Goal: Information Seeking & Learning: Check status

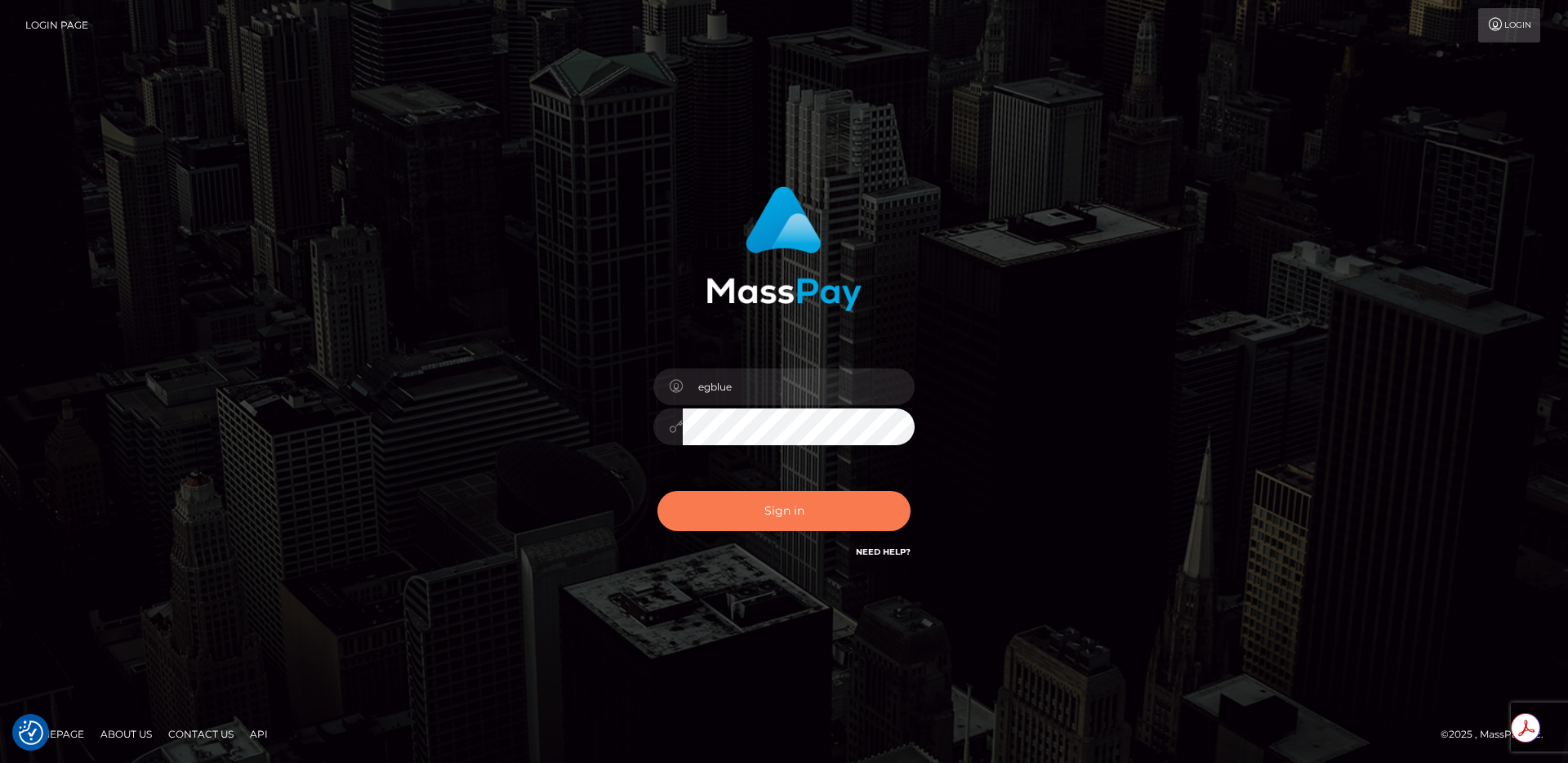
click at [728, 519] on button "Sign in" at bounding box center [784, 511] width 253 height 40
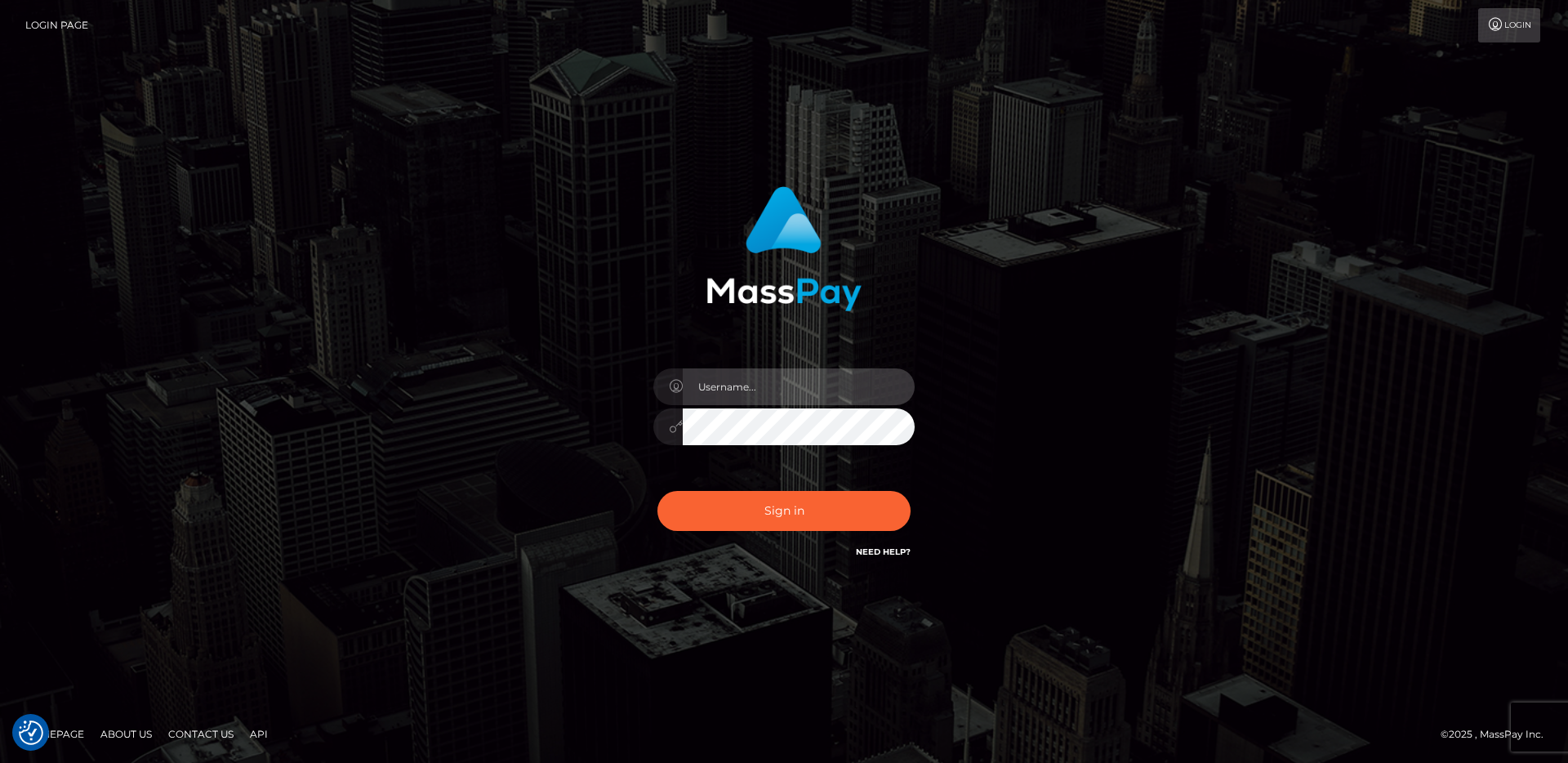
type input "egblue"
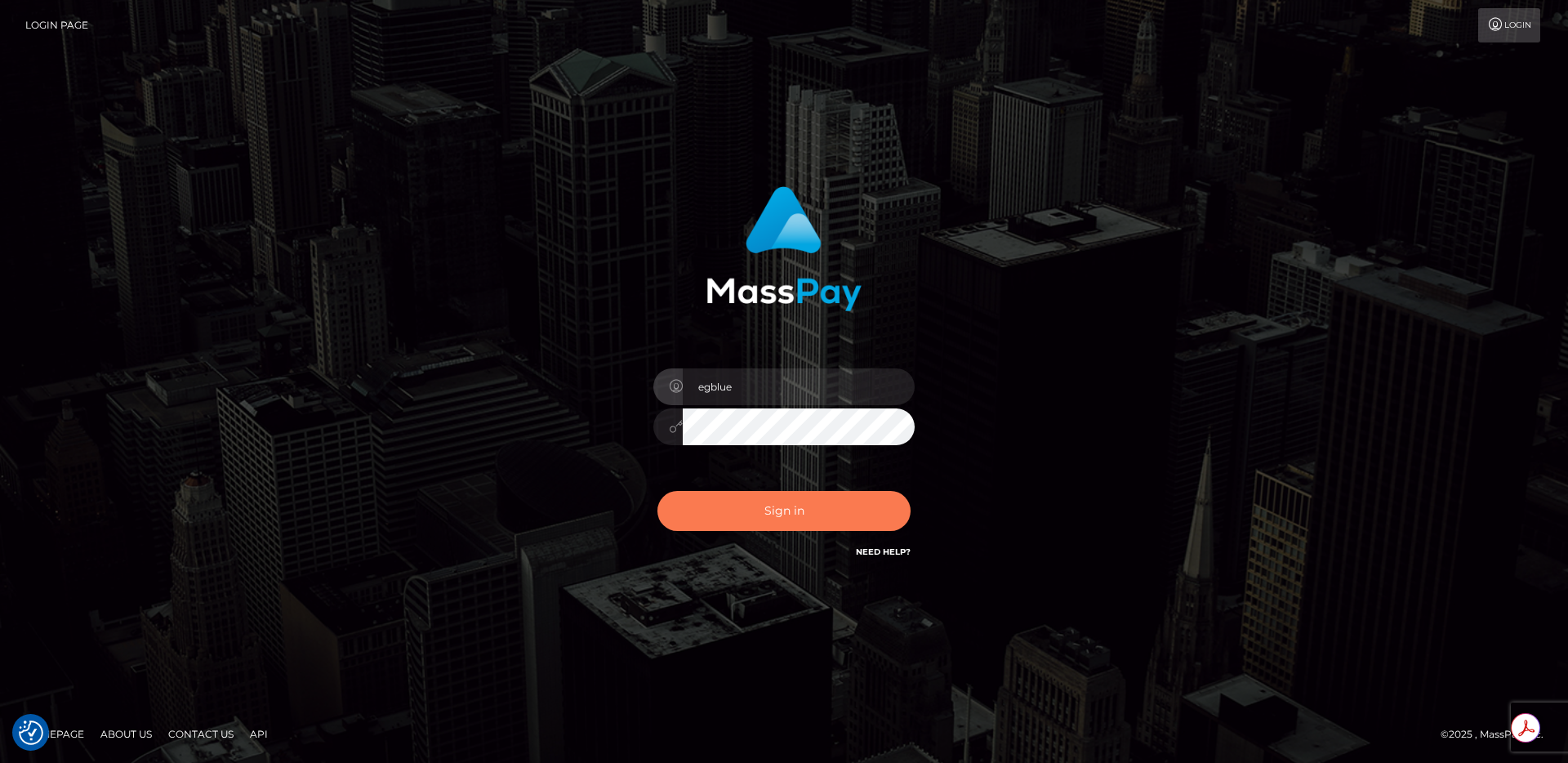
click at [740, 519] on button "Sign in" at bounding box center [784, 511] width 253 height 40
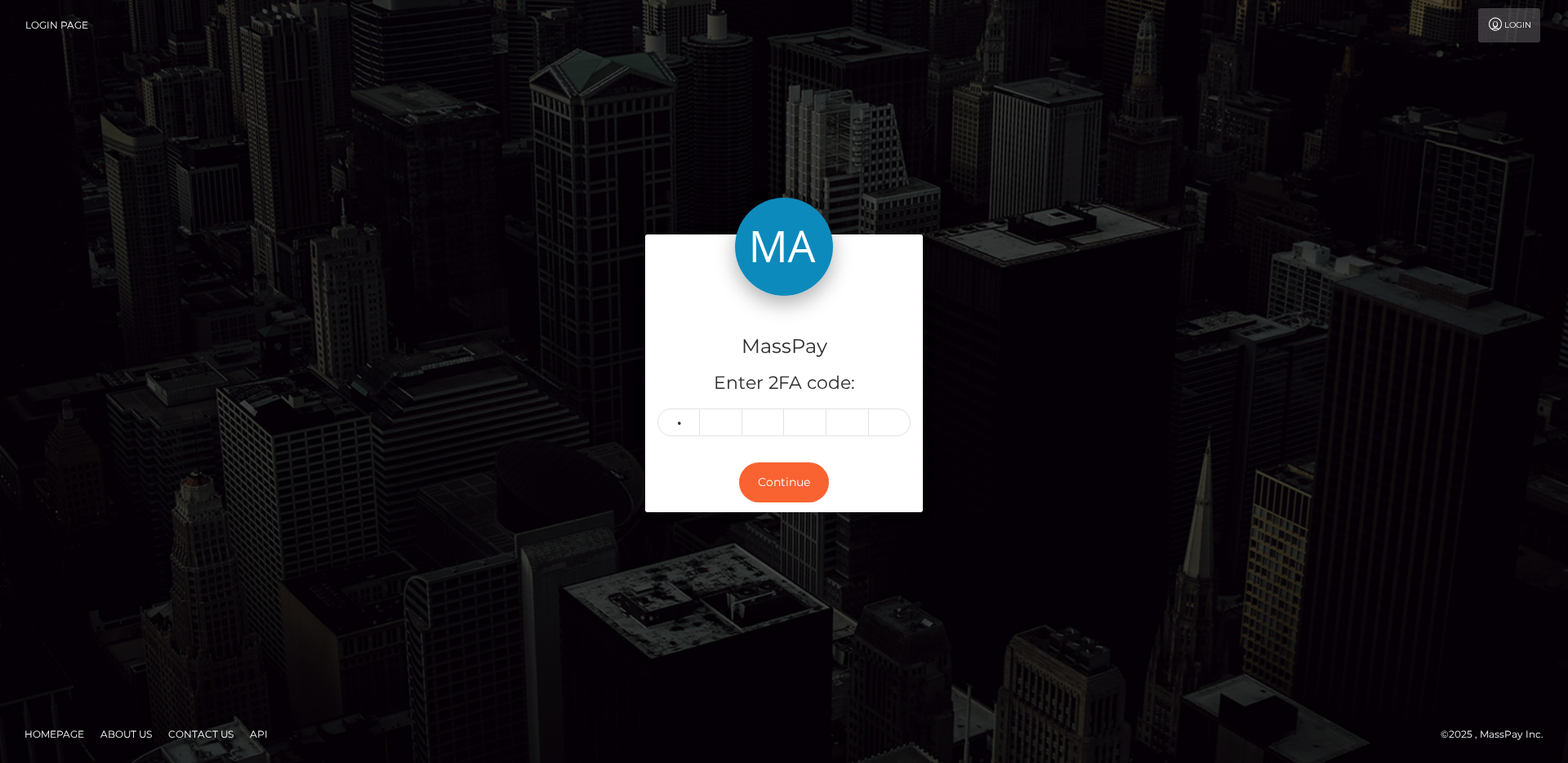
type input "0"
type input "6"
type input "8"
type input "5"
type input "6"
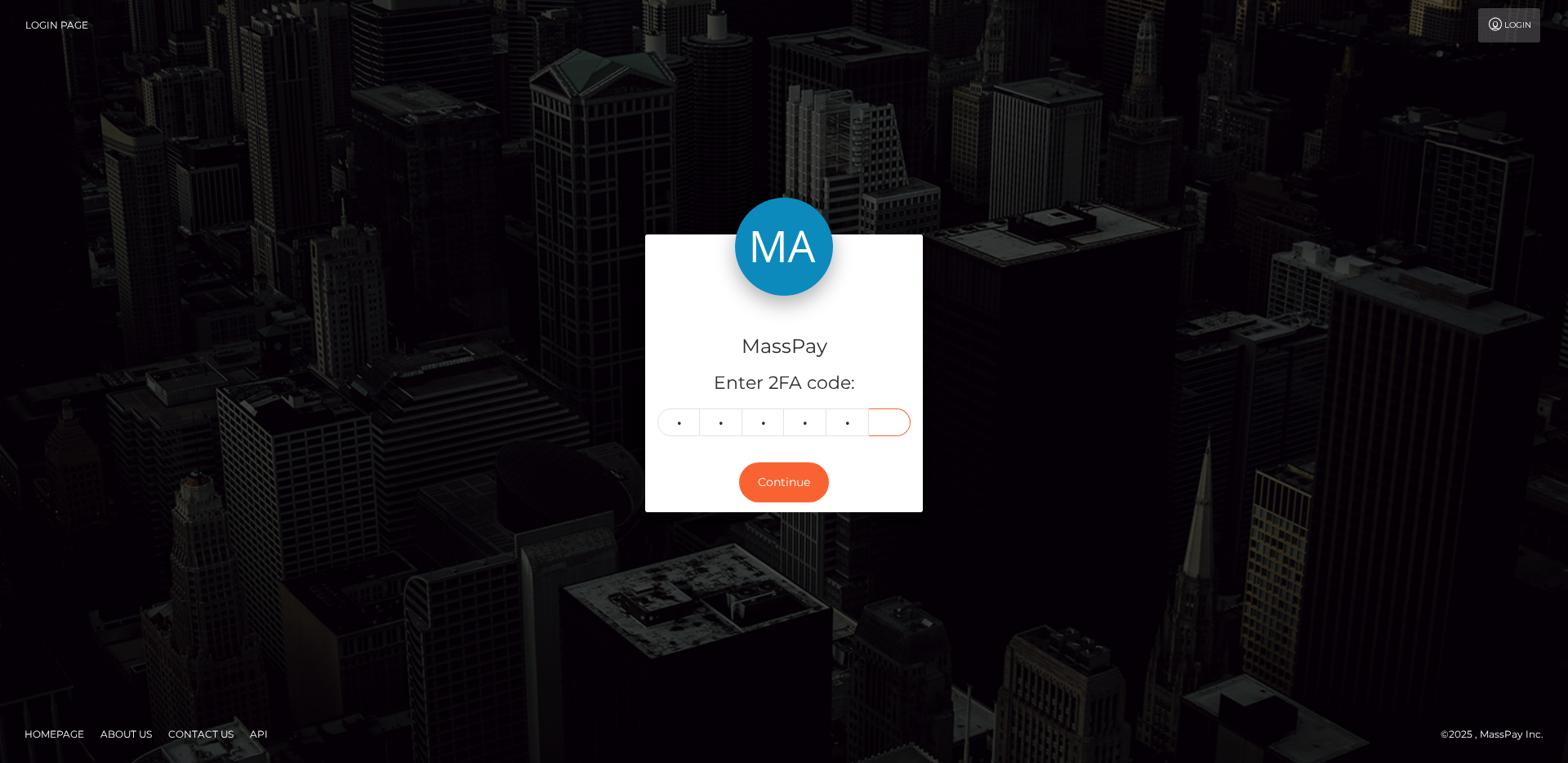
type input "4"
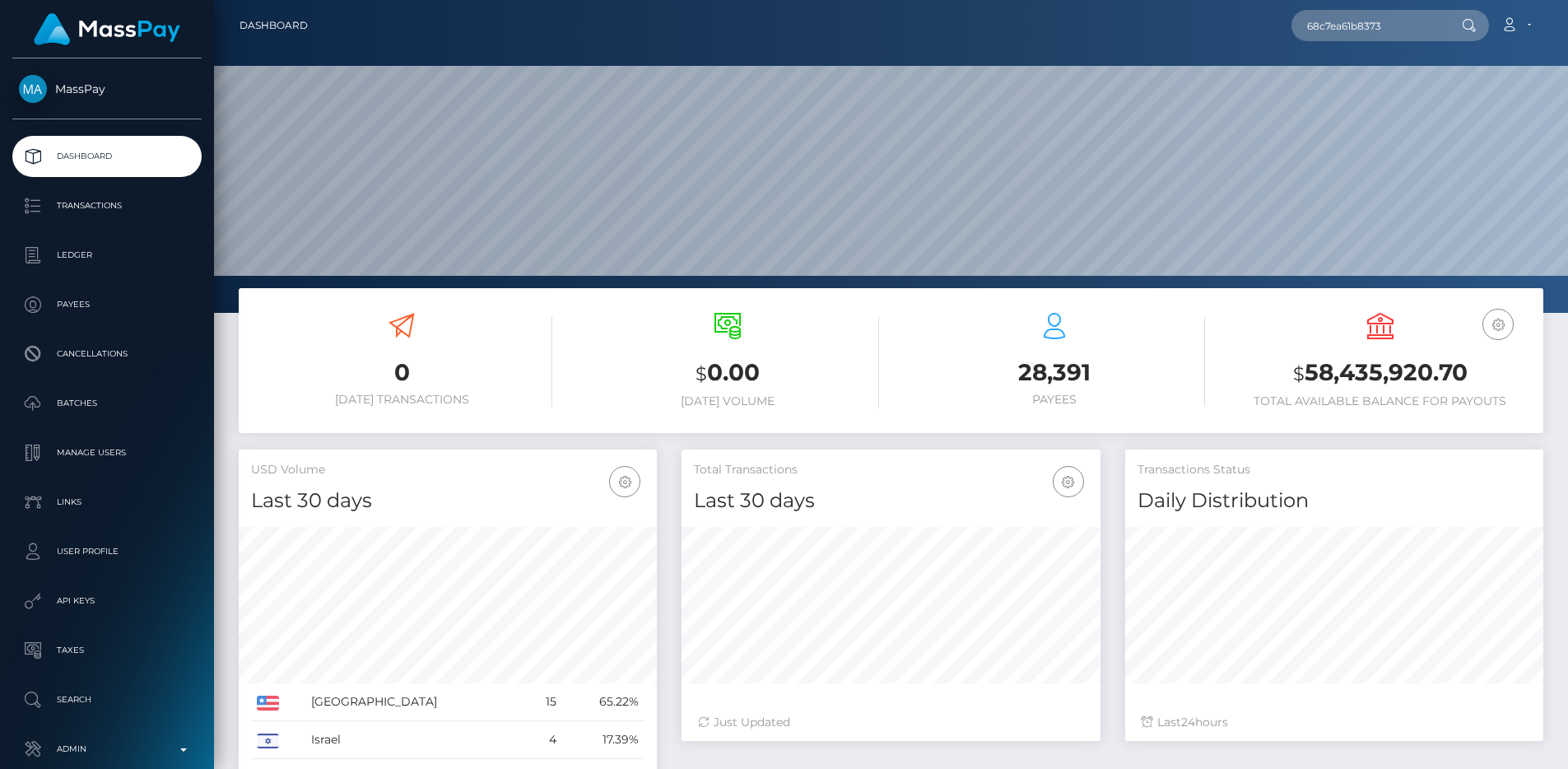
scroll to position [293, 419]
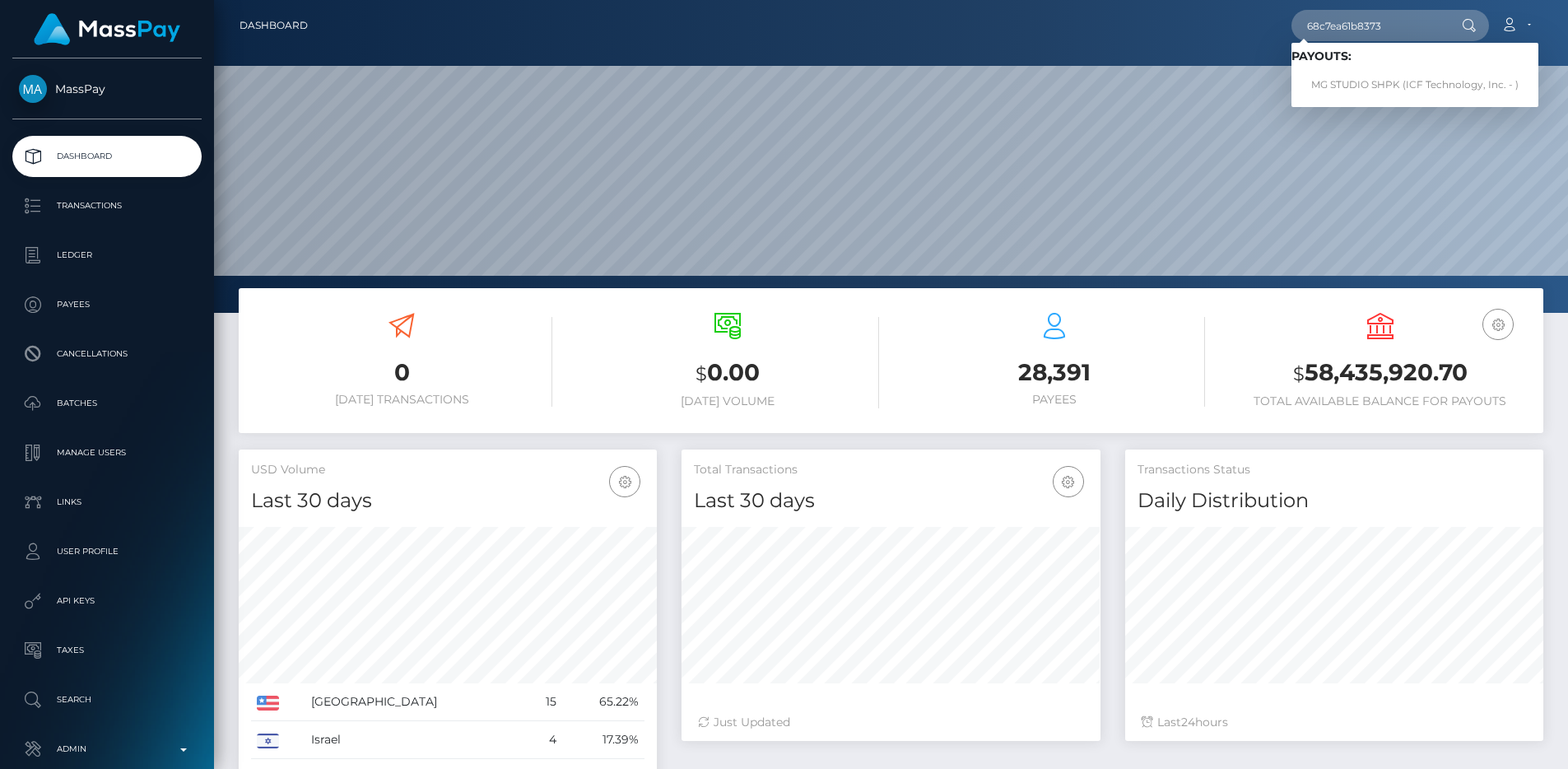
type input "68c7ea61b8373"
click at [1388, 74] on link "MG STUDIO SHPK (ICF Technology, Inc. - )" at bounding box center [1415, 86] width 247 height 31
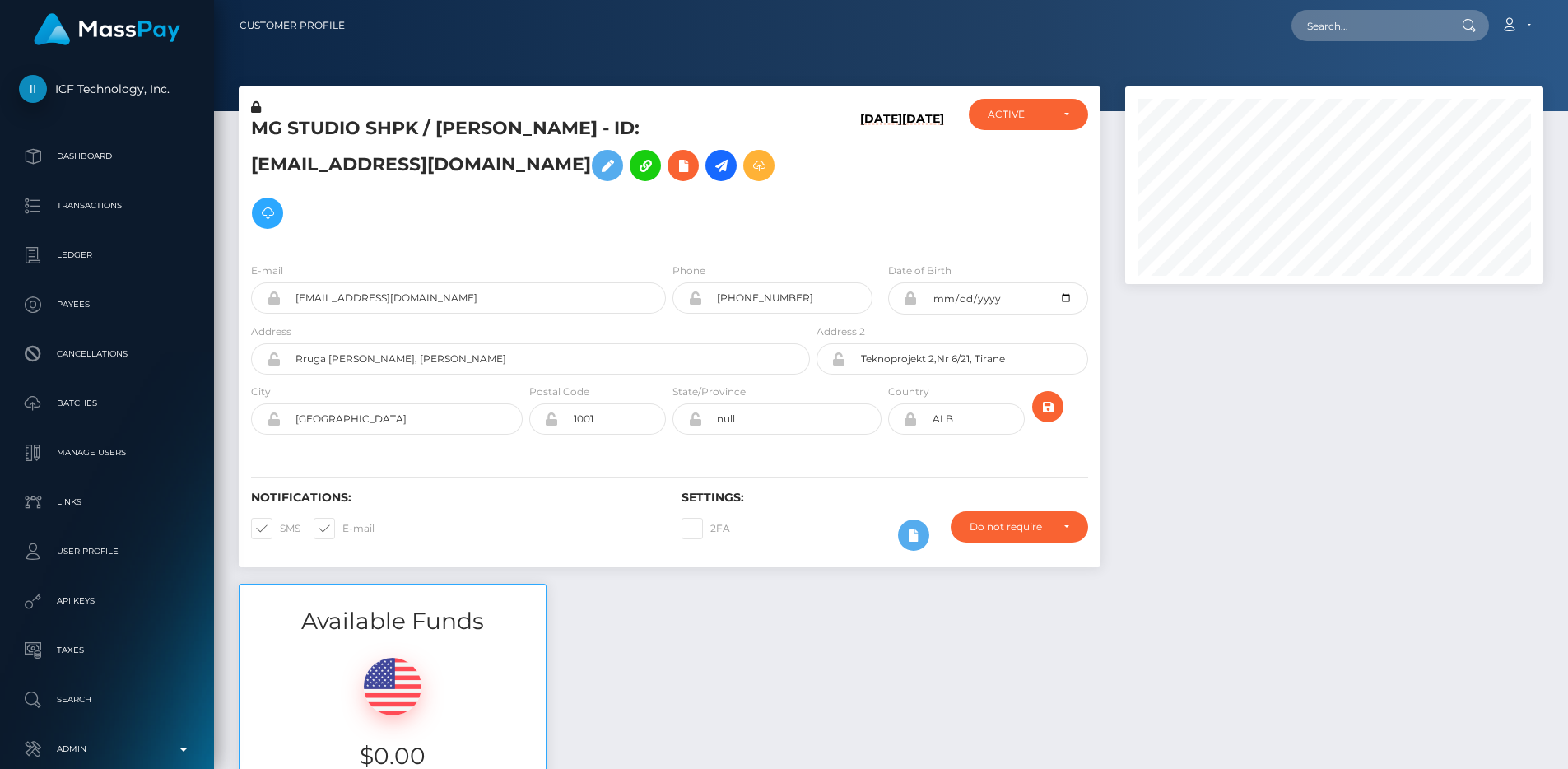
scroll to position [197, 419]
click at [1116, 303] on div at bounding box center [1334, 335] width 443 height 498
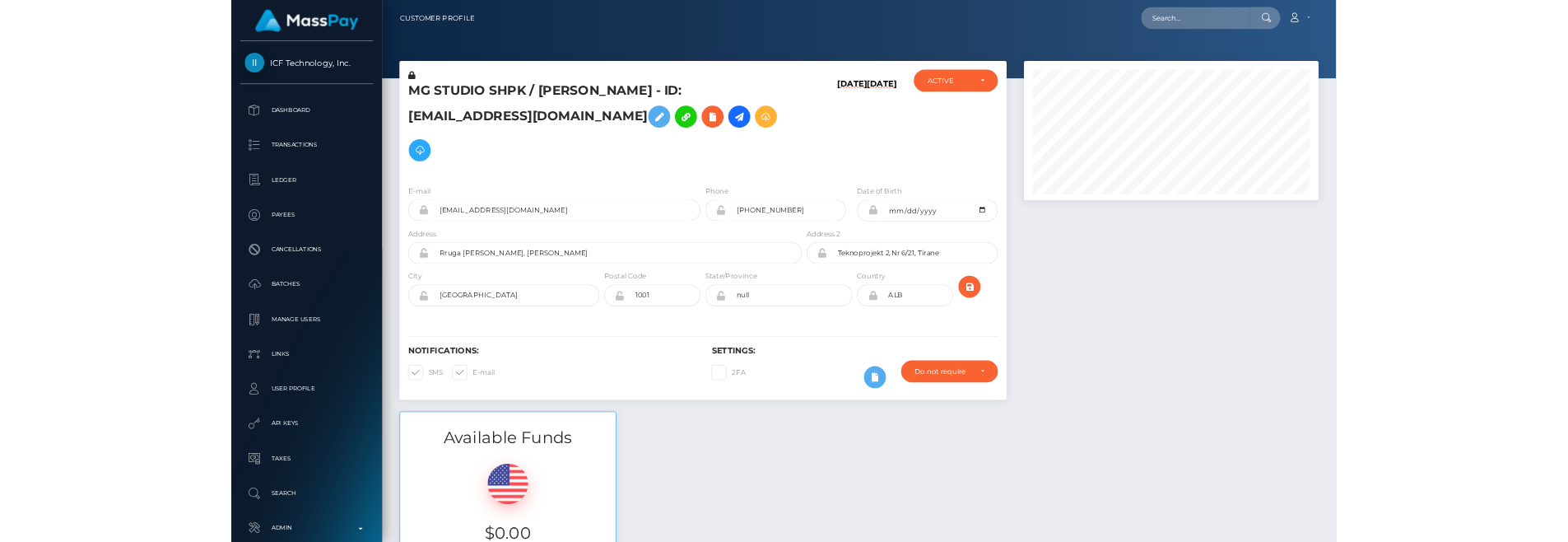
scroll to position [6045, 0]
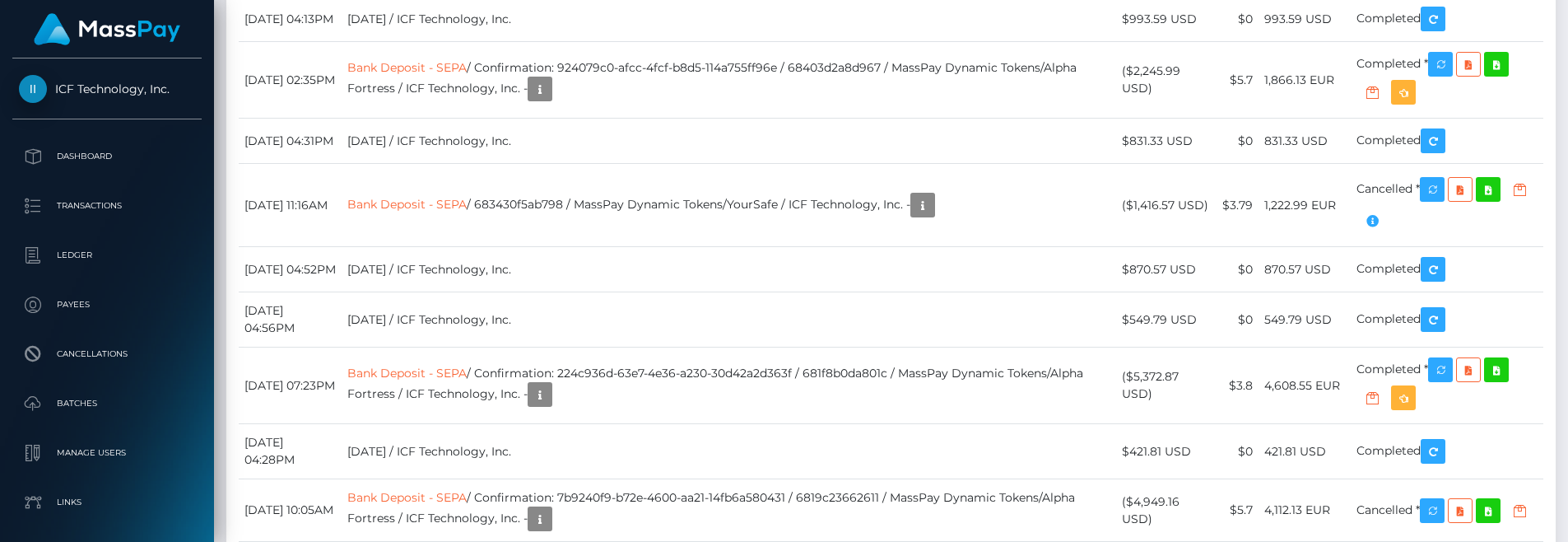
scroll to position [5949, 0]
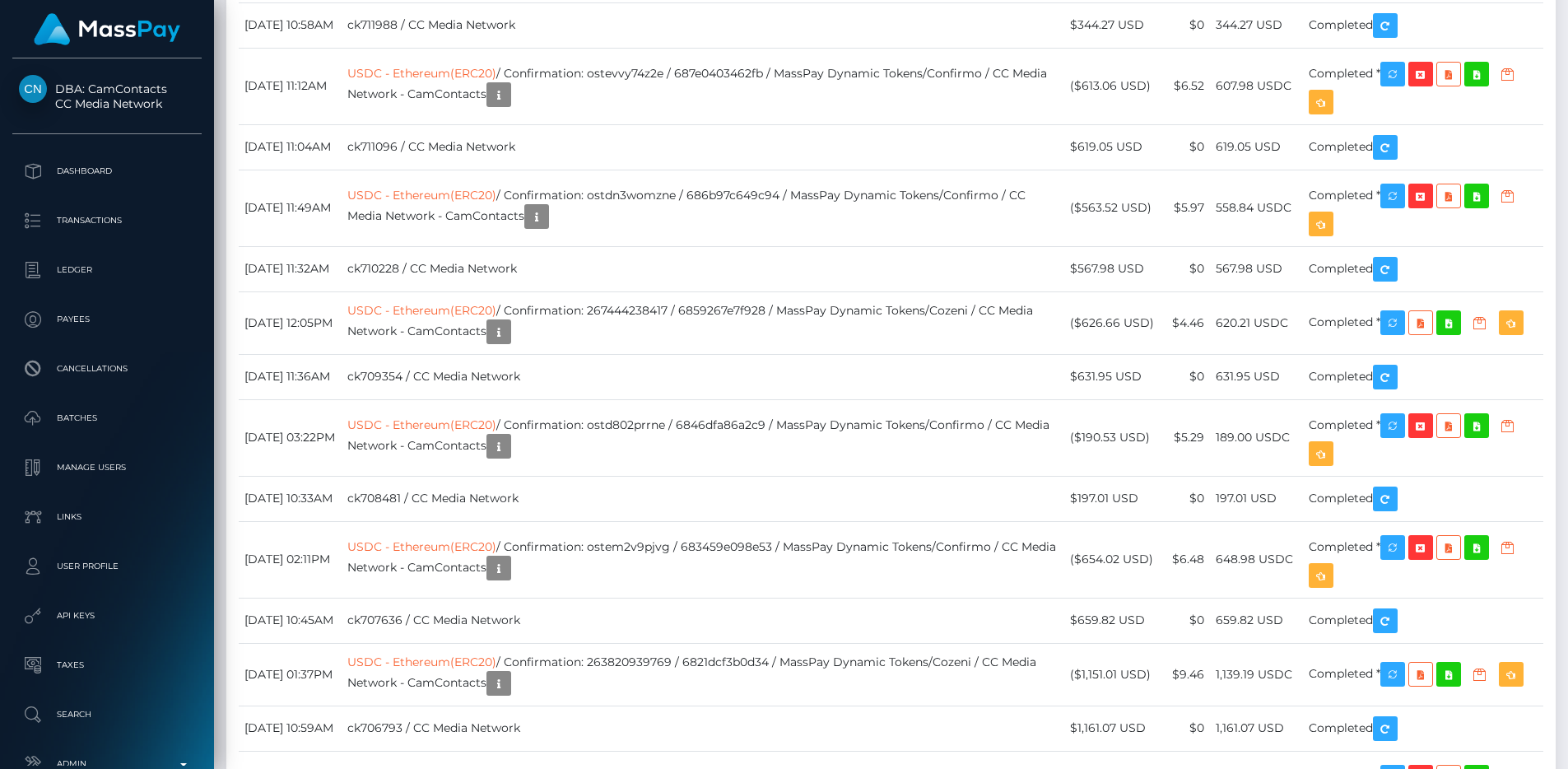
scroll to position [4242, 0]
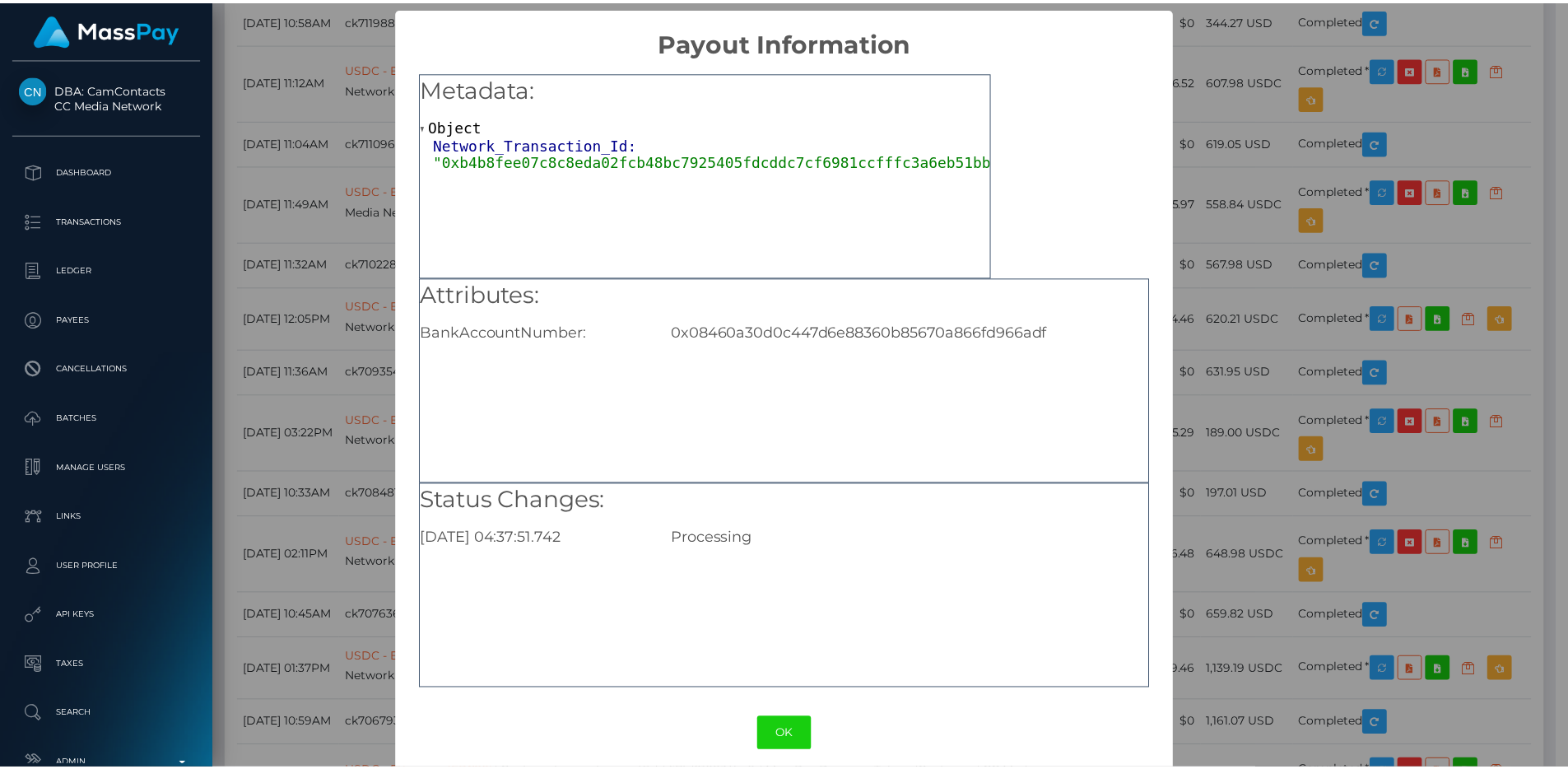
scroll to position [823543, 822903]
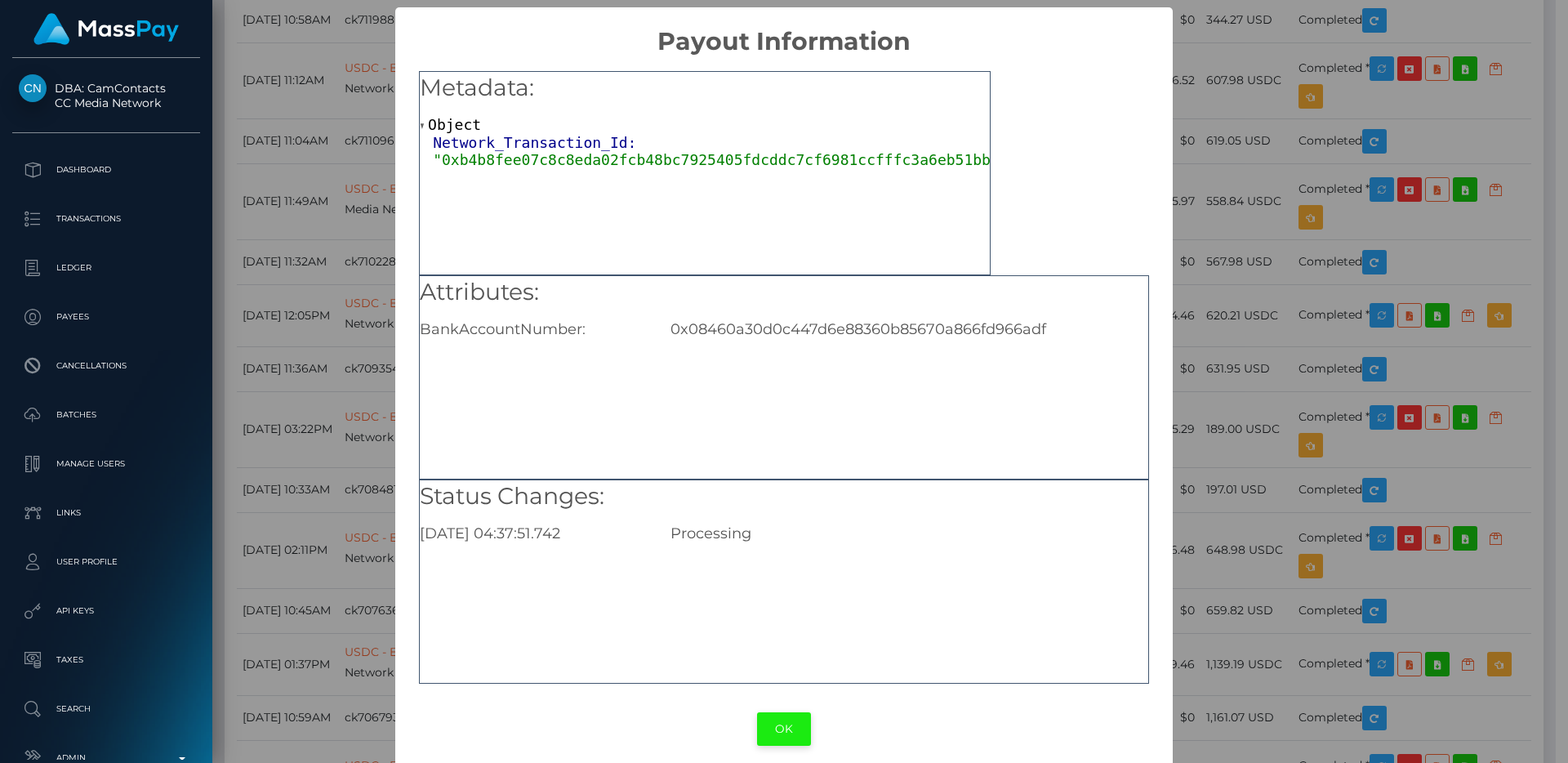
click at [792, 714] on button "OK" at bounding box center [784, 729] width 53 height 33
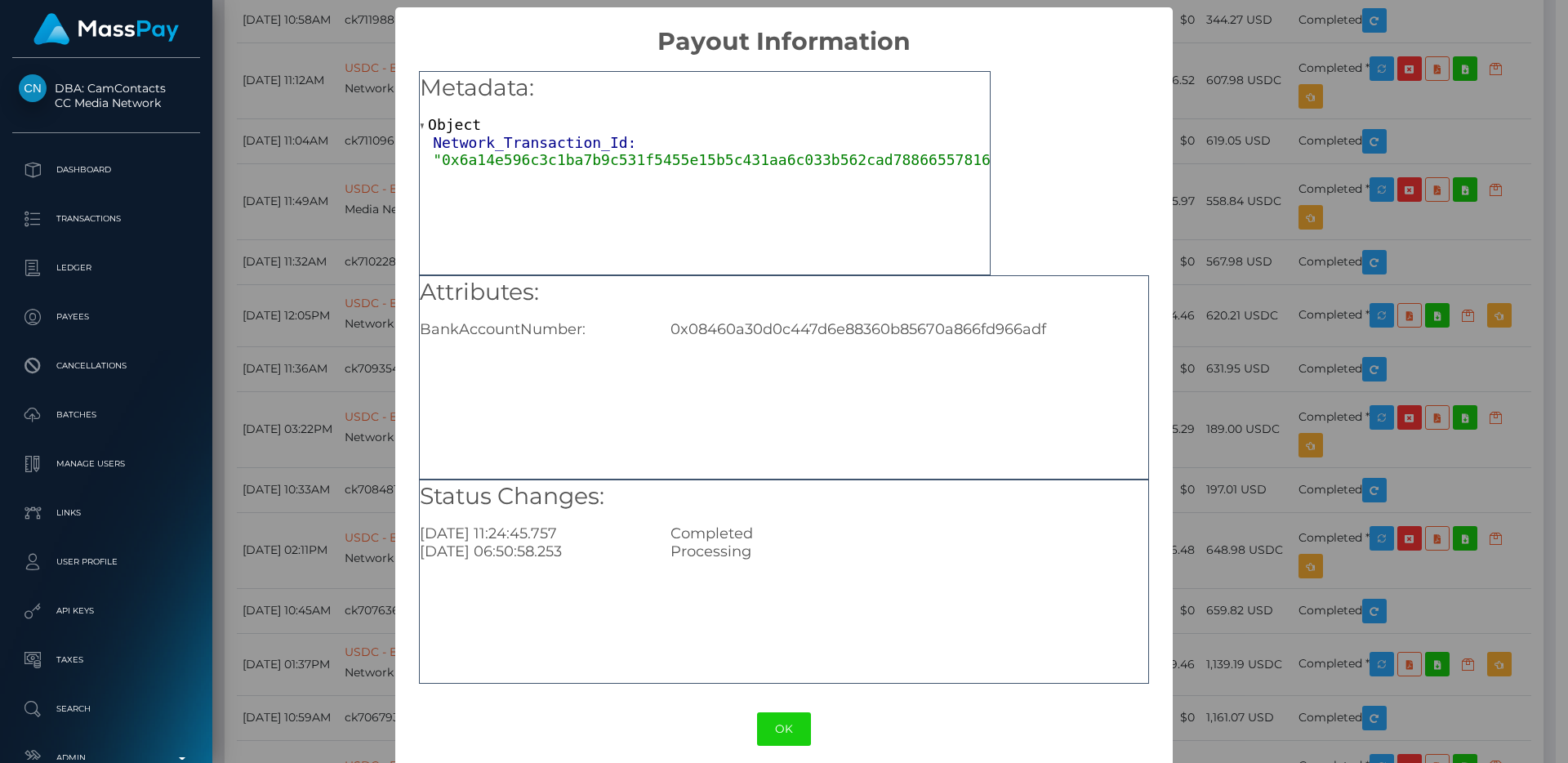
click at [784, 709] on div "OK No Cancel" at bounding box center [784, 730] width 777 height 50
click at [780, 726] on button "OK" at bounding box center [784, 729] width 53 height 33
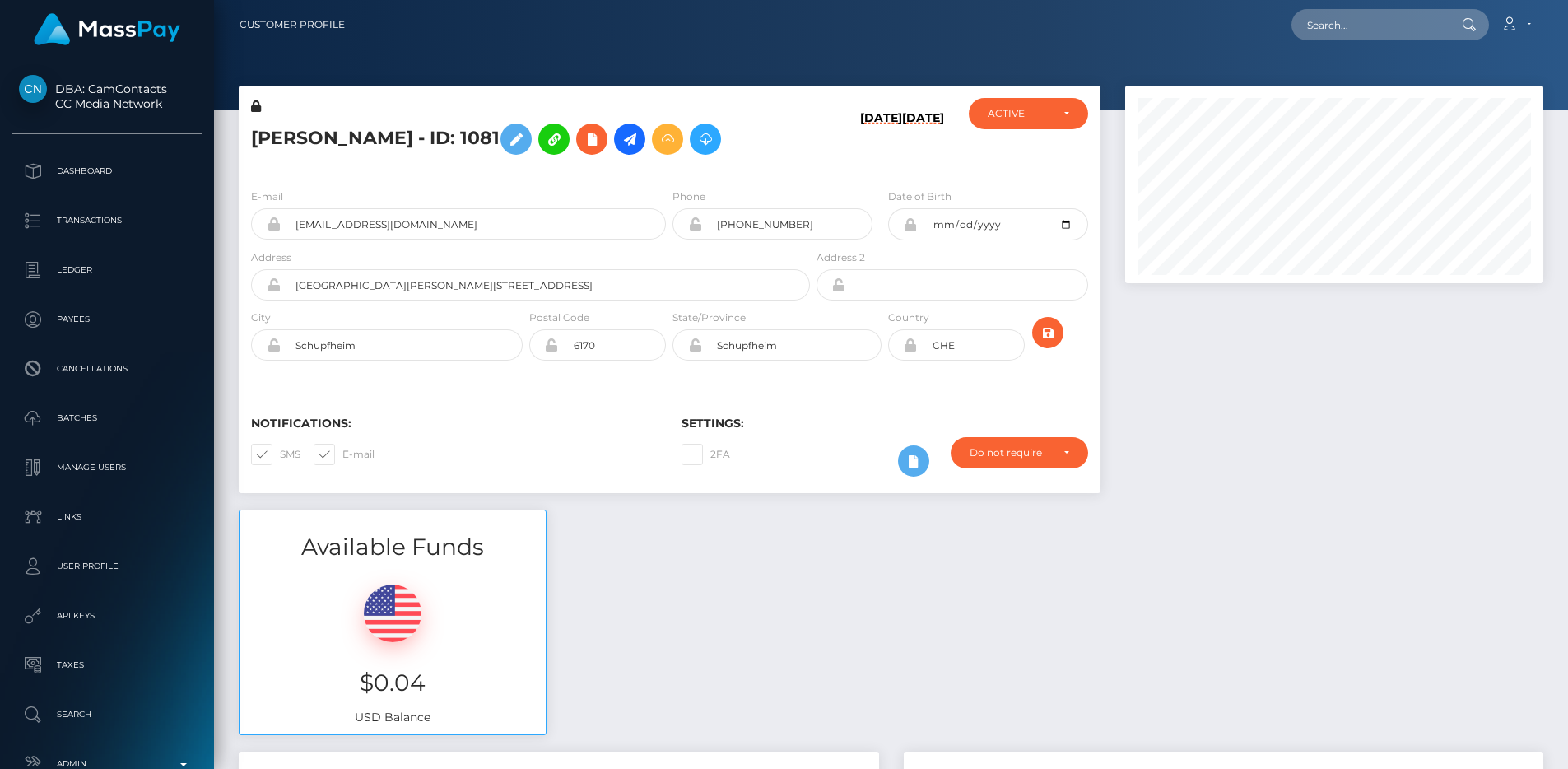
scroll to position [0, 0]
click at [1386, 22] on input "text" at bounding box center [1369, 25] width 155 height 32
paste input "pout_u14bMGvQqGPiH"
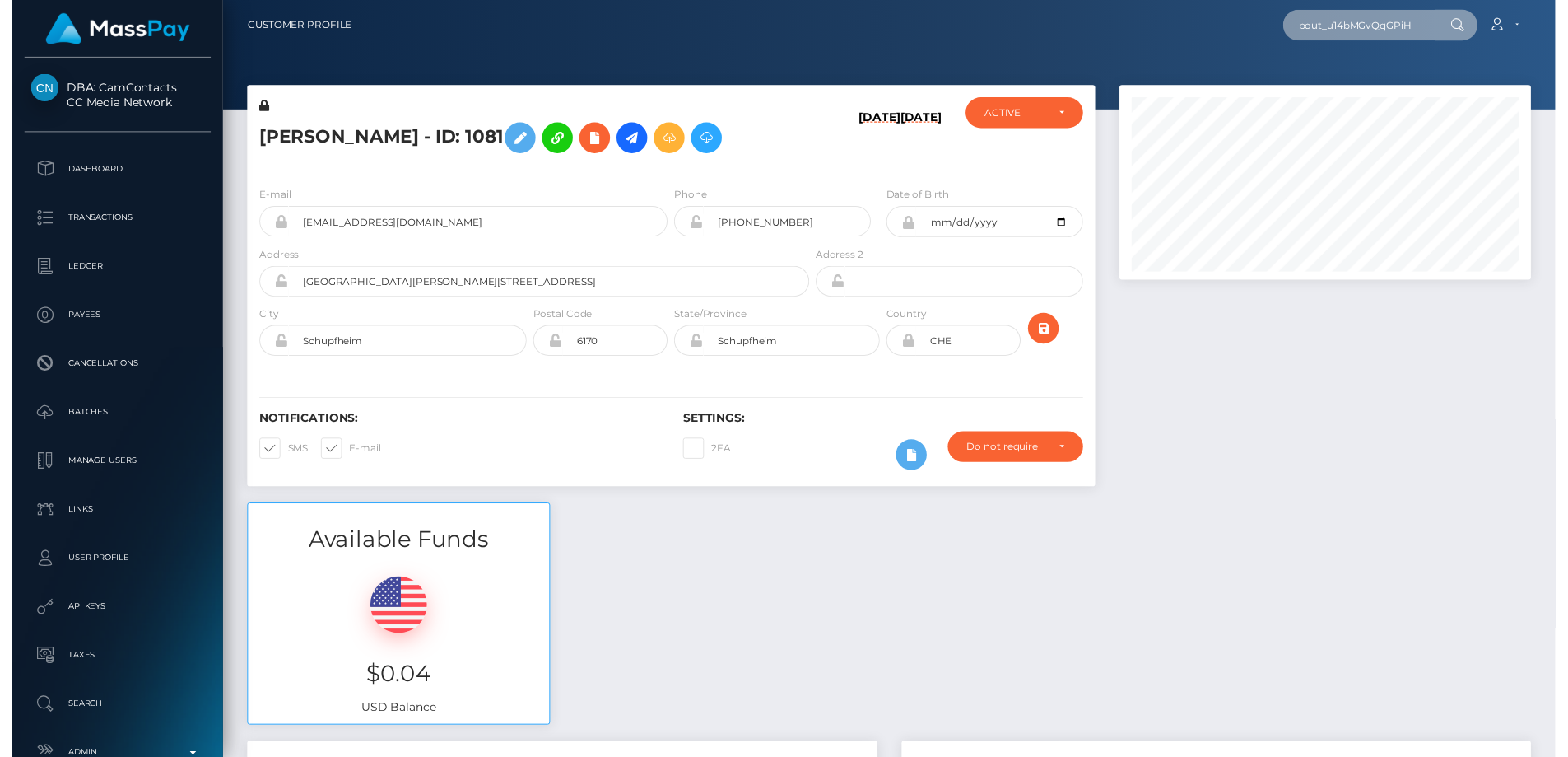
scroll to position [0, 3]
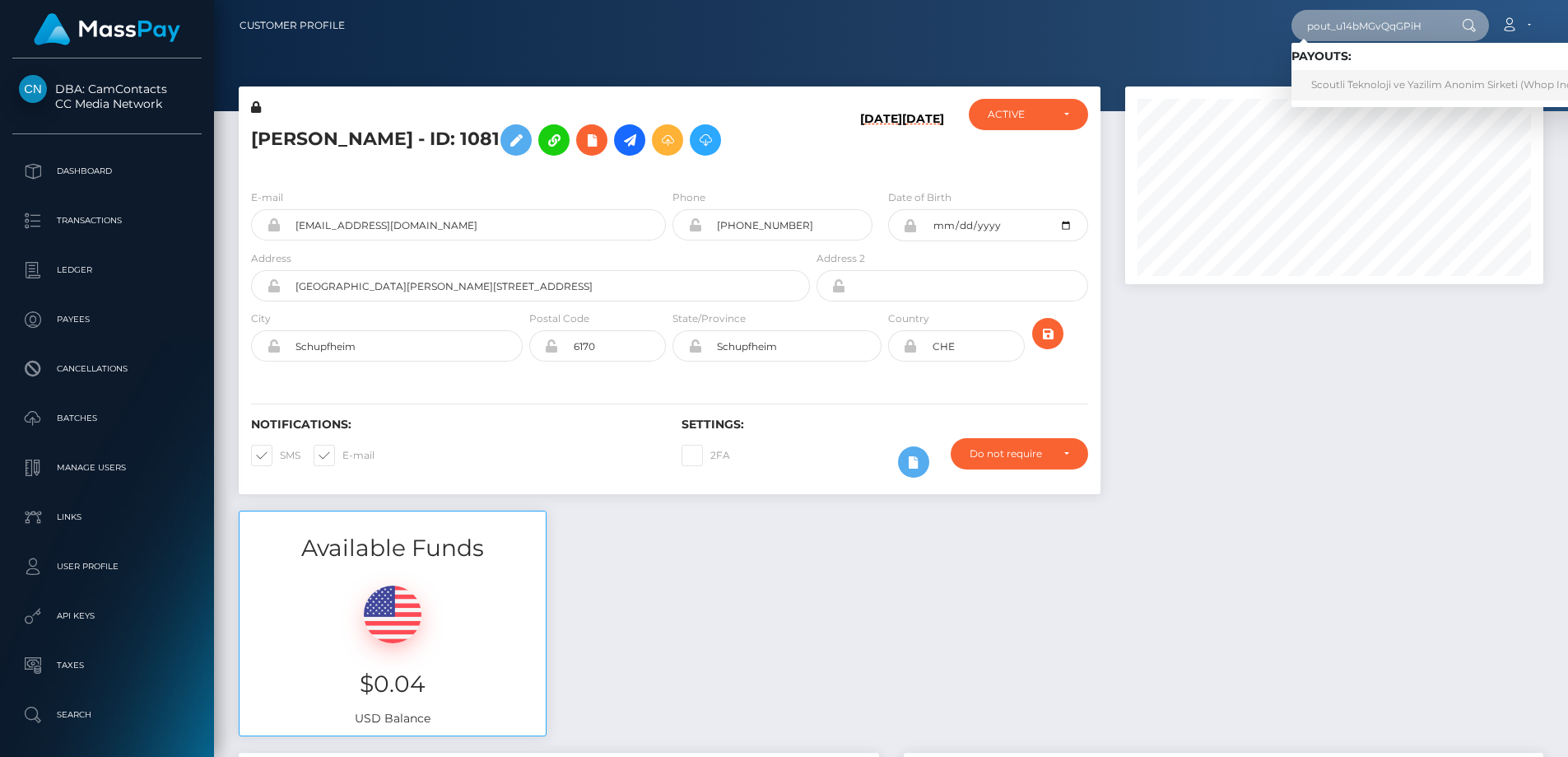
type input "pout_u14bMGvQqGPiH"
click at [1382, 77] on link "Scoutli Teknoloji ve Yazilim Anonim Sirketi (Whop Inc - )" at bounding box center [1448, 86] width 313 height 31
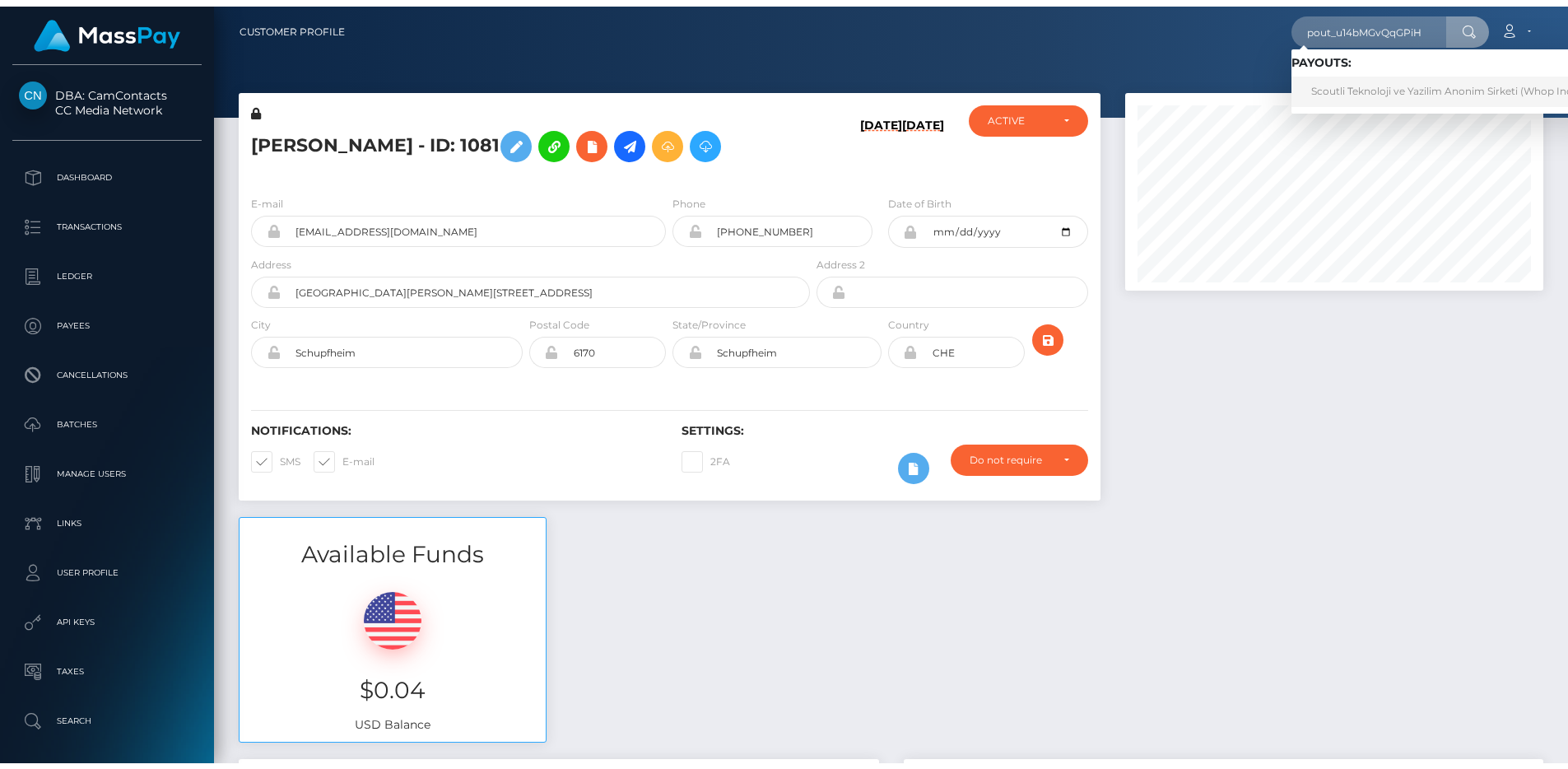
scroll to position [0, 0]
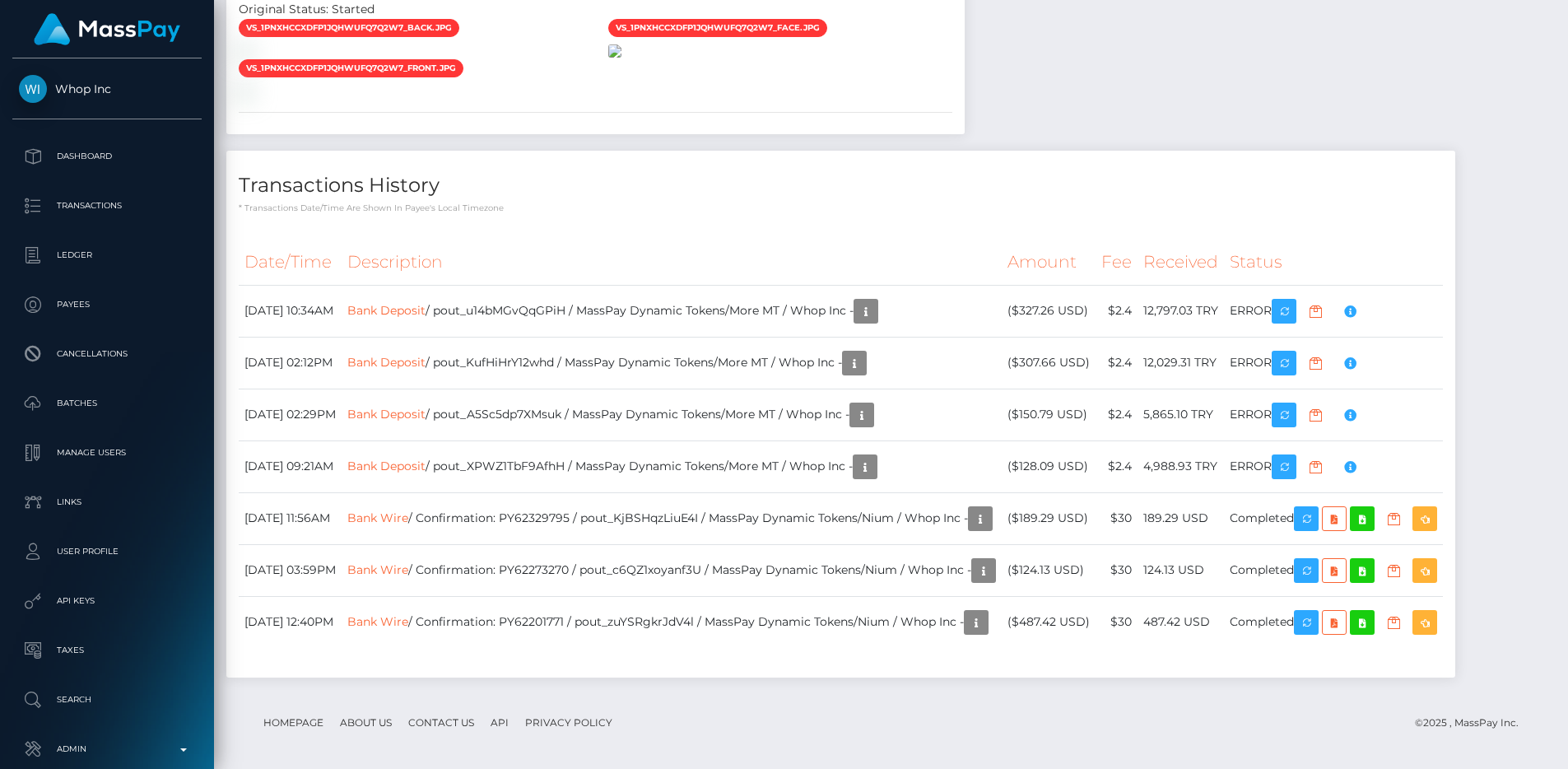
scroll to position [1917, 0]
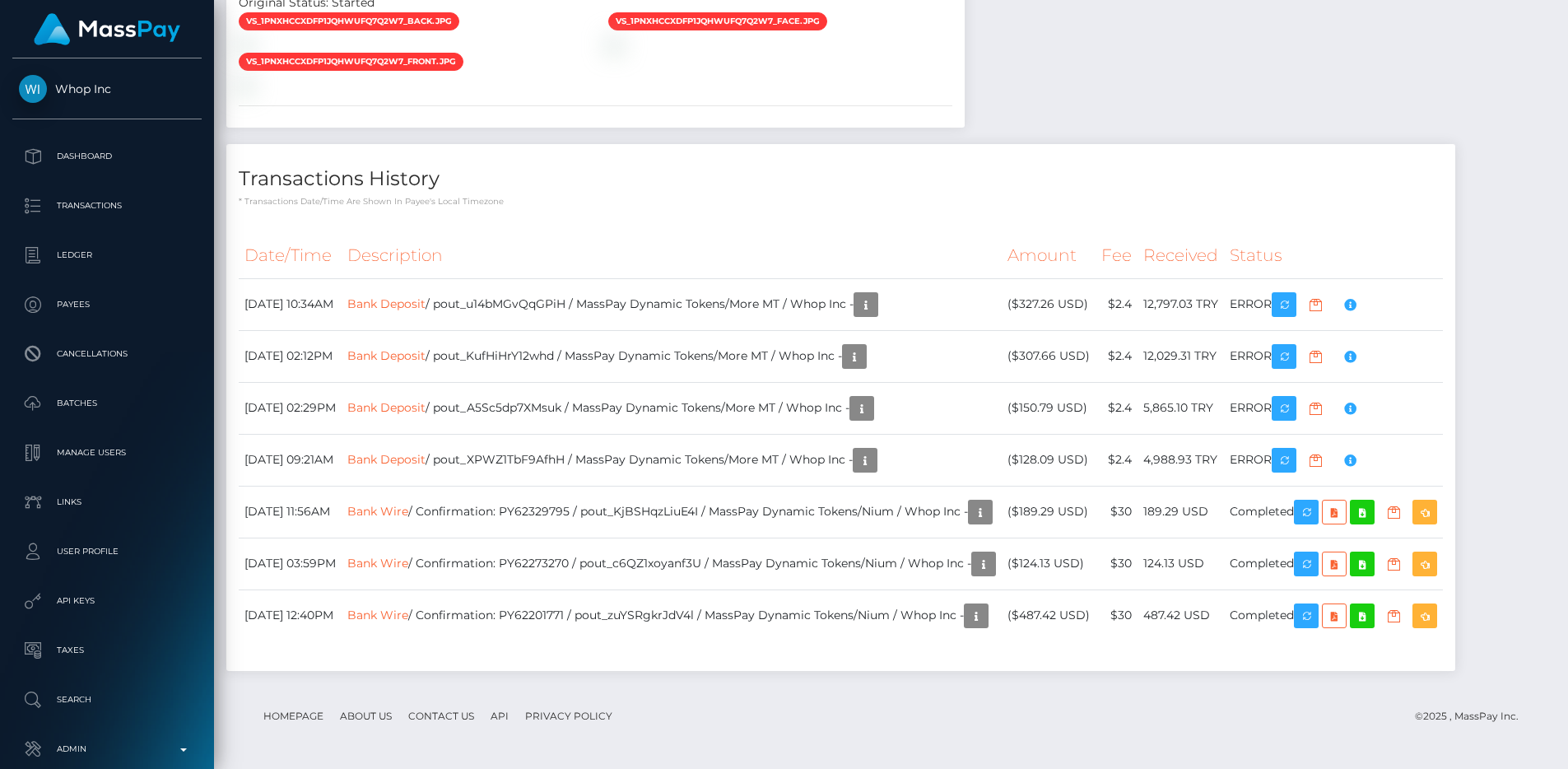
click at [862, 247] on th "Description" at bounding box center [671, 255] width 660 height 45
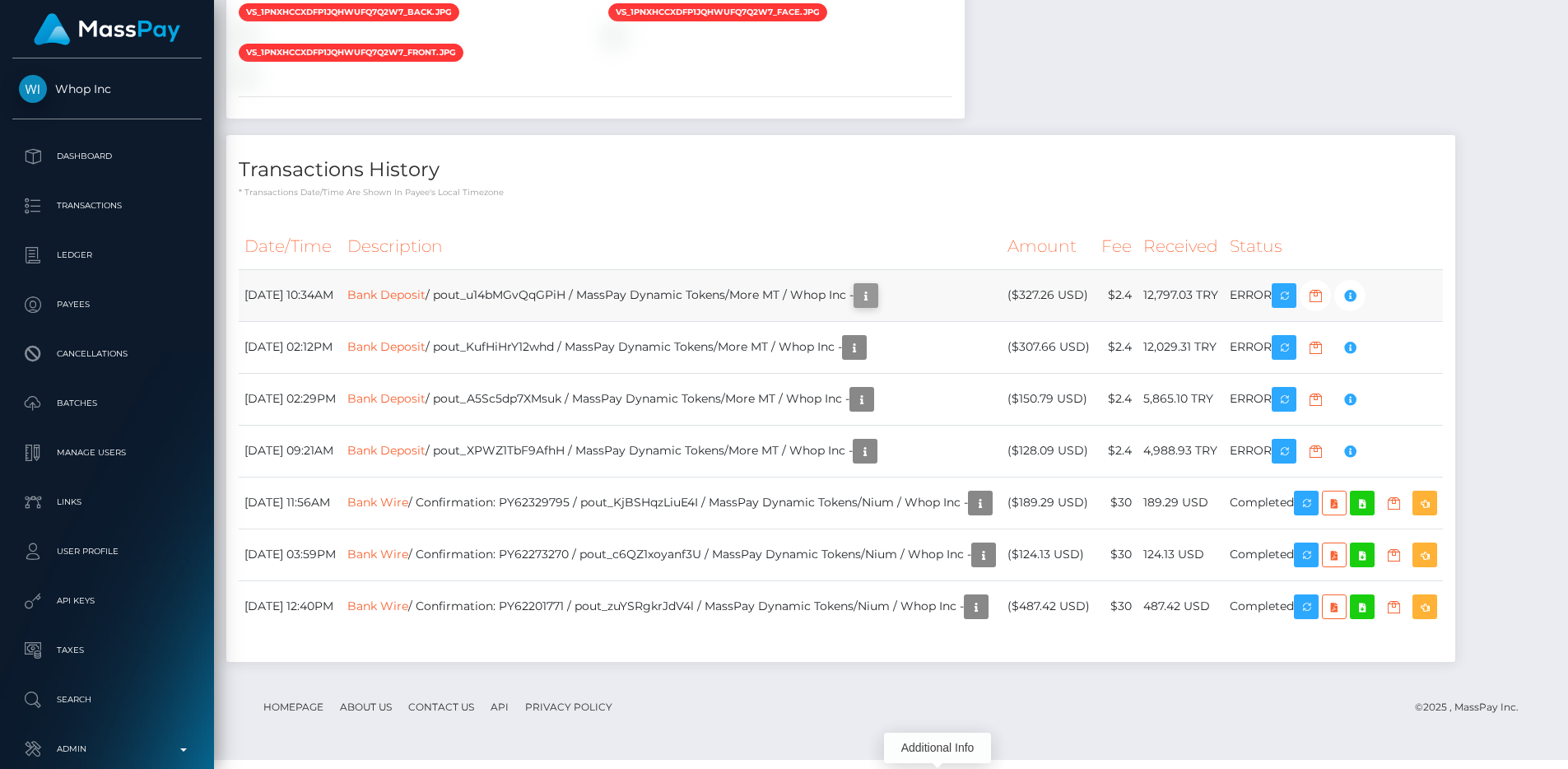
scroll to position [1913, 0]
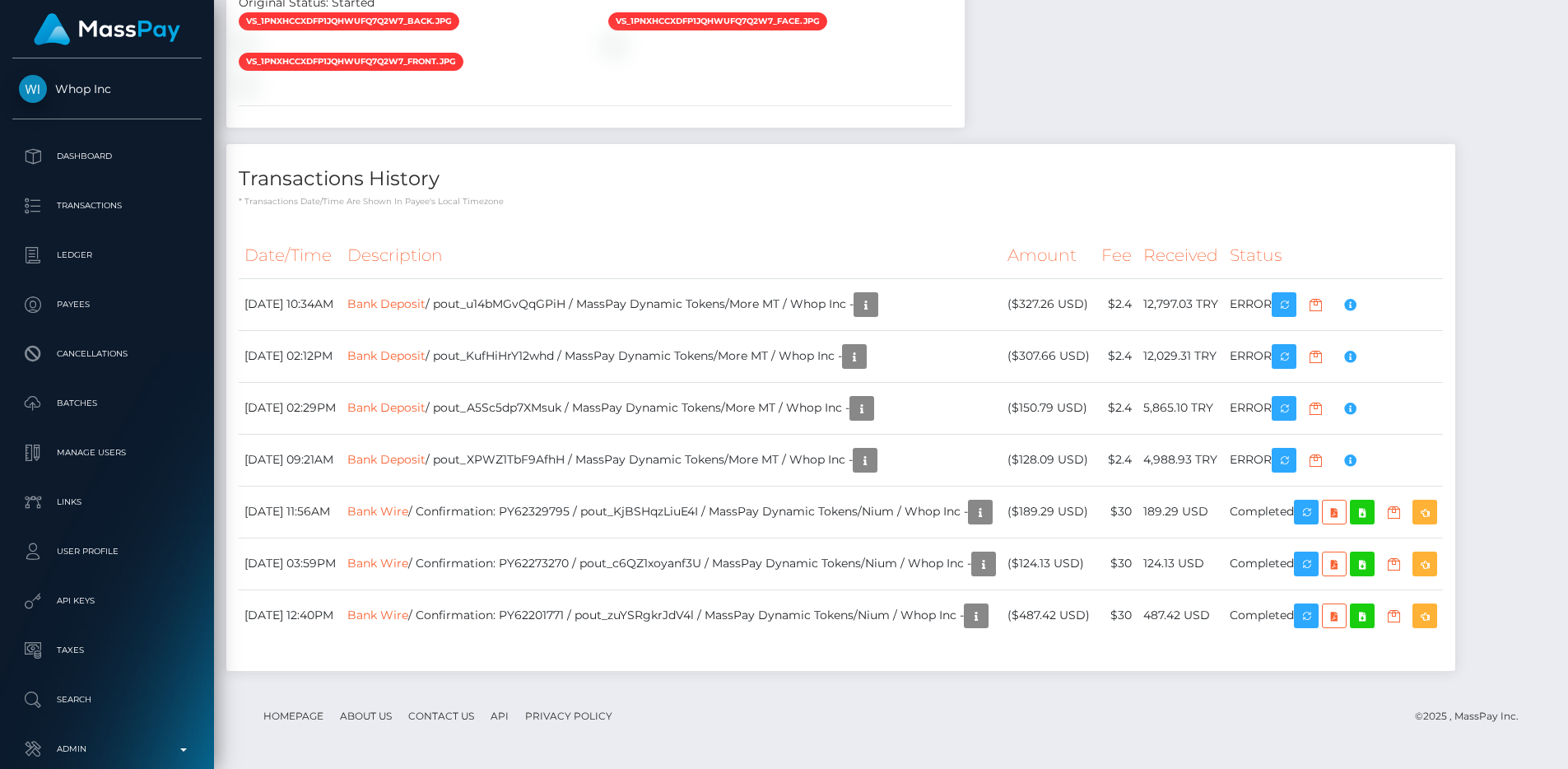
click at [1002, 247] on th "Description" at bounding box center [671, 255] width 660 height 45
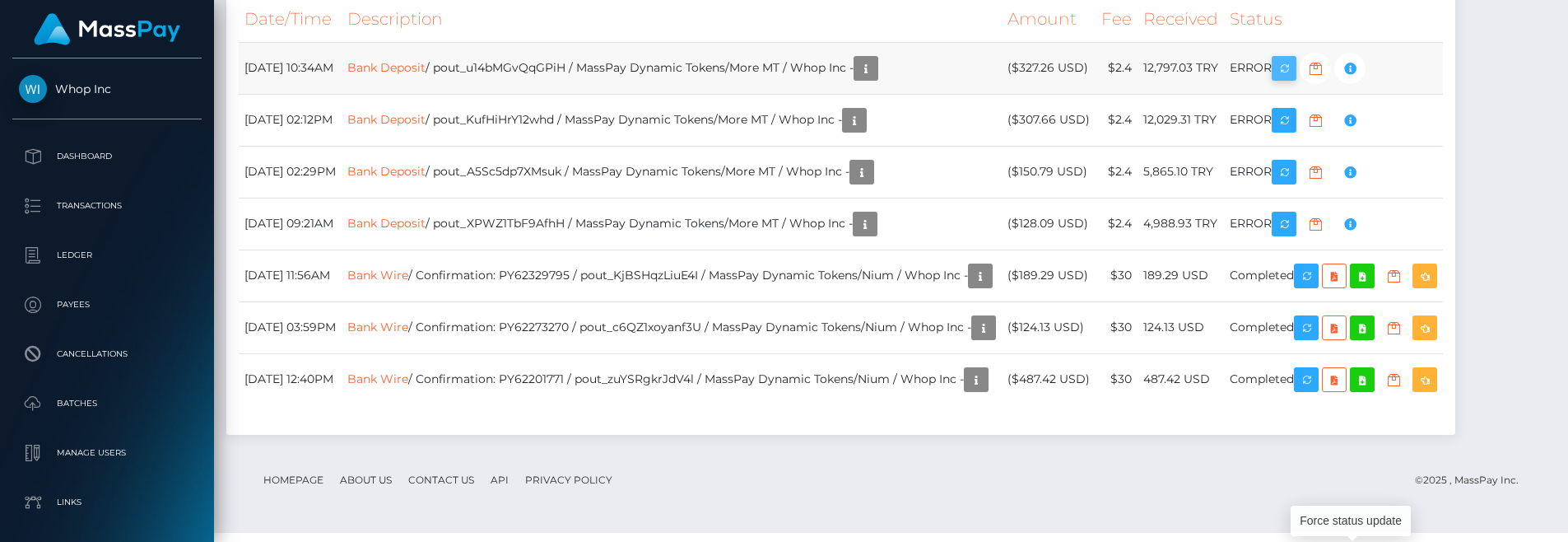
click at [1294, 79] on icon "button" at bounding box center [1284, 68] width 20 height 20
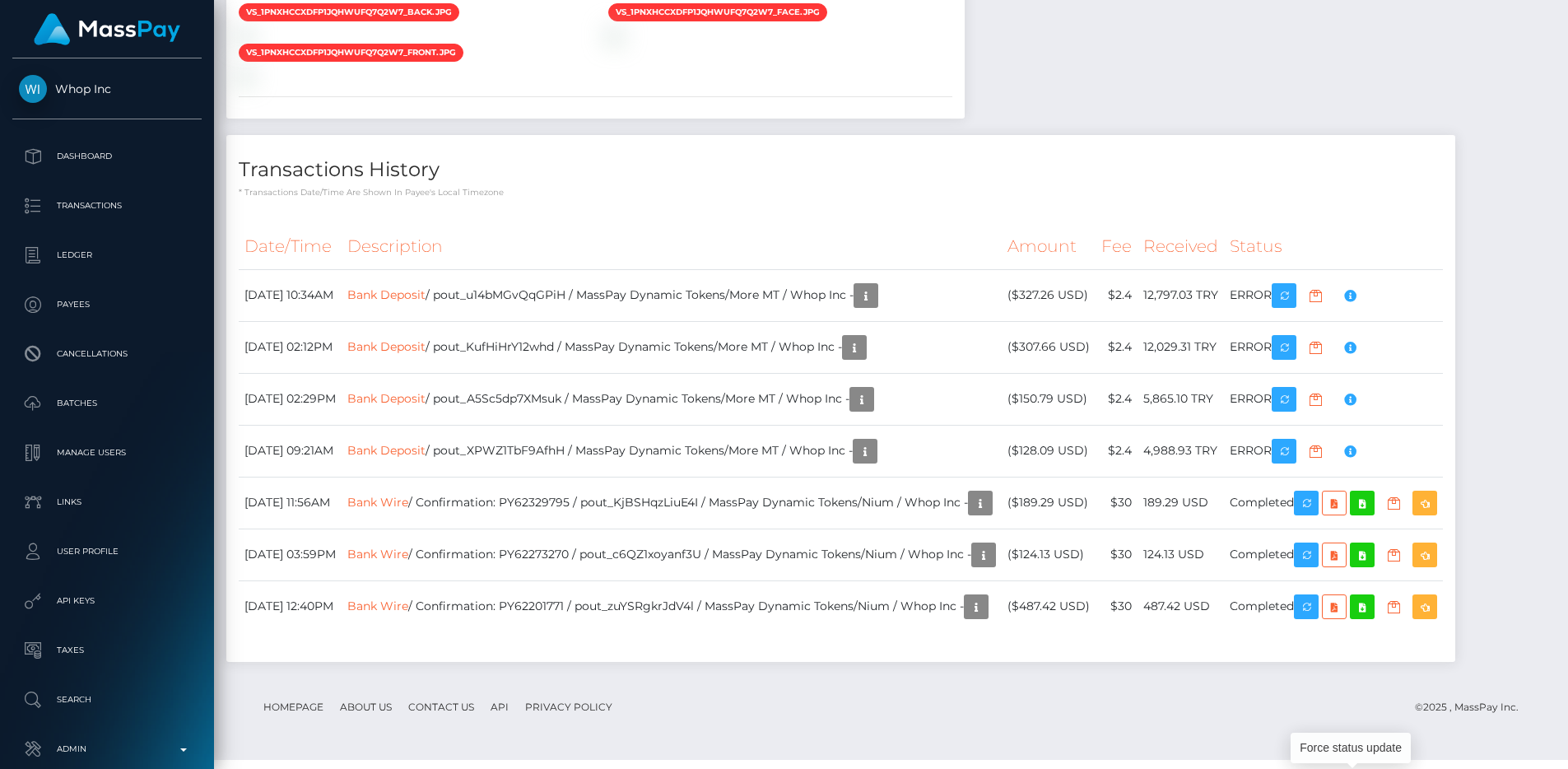
click at [984, 167] on div "Transactions History * Transactions date/time are shown in payee's local timezo…" at bounding box center [841, 167] width 1229 height 64
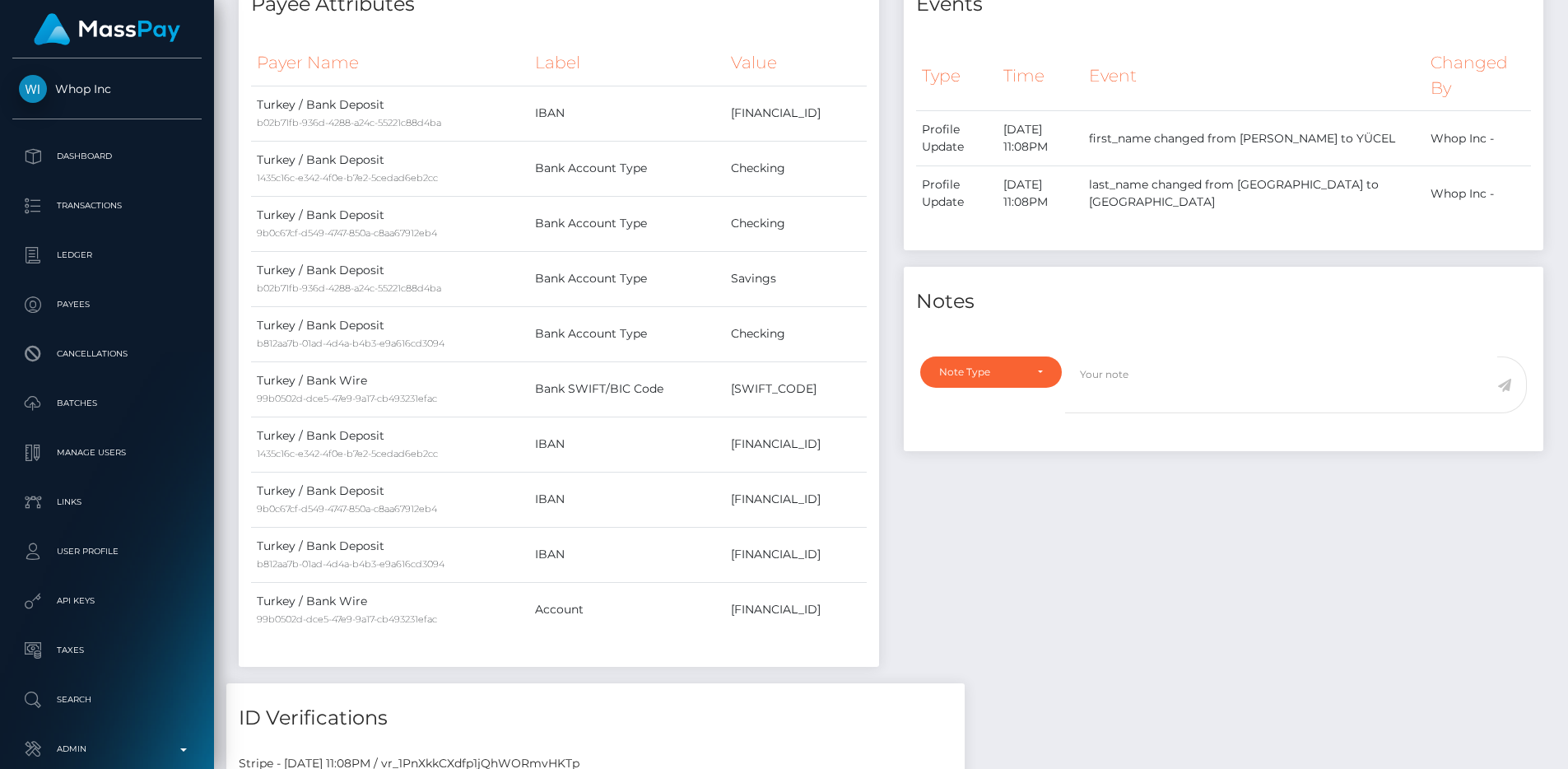
scroll to position [0, 0]
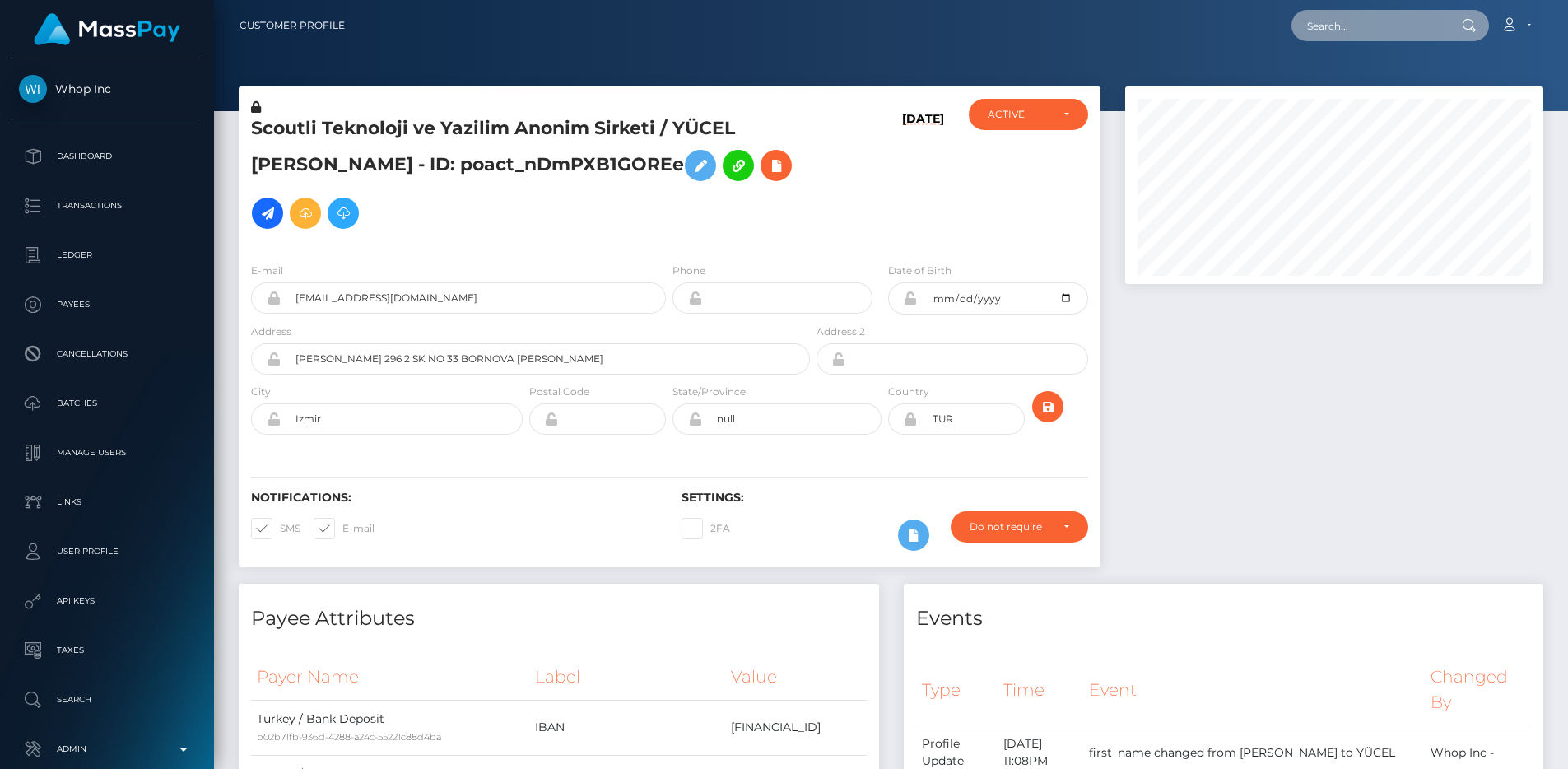
click at [1343, 21] on input "text" at bounding box center [1369, 25] width 155 height 32
paste input "10536454enlap@proton.me"
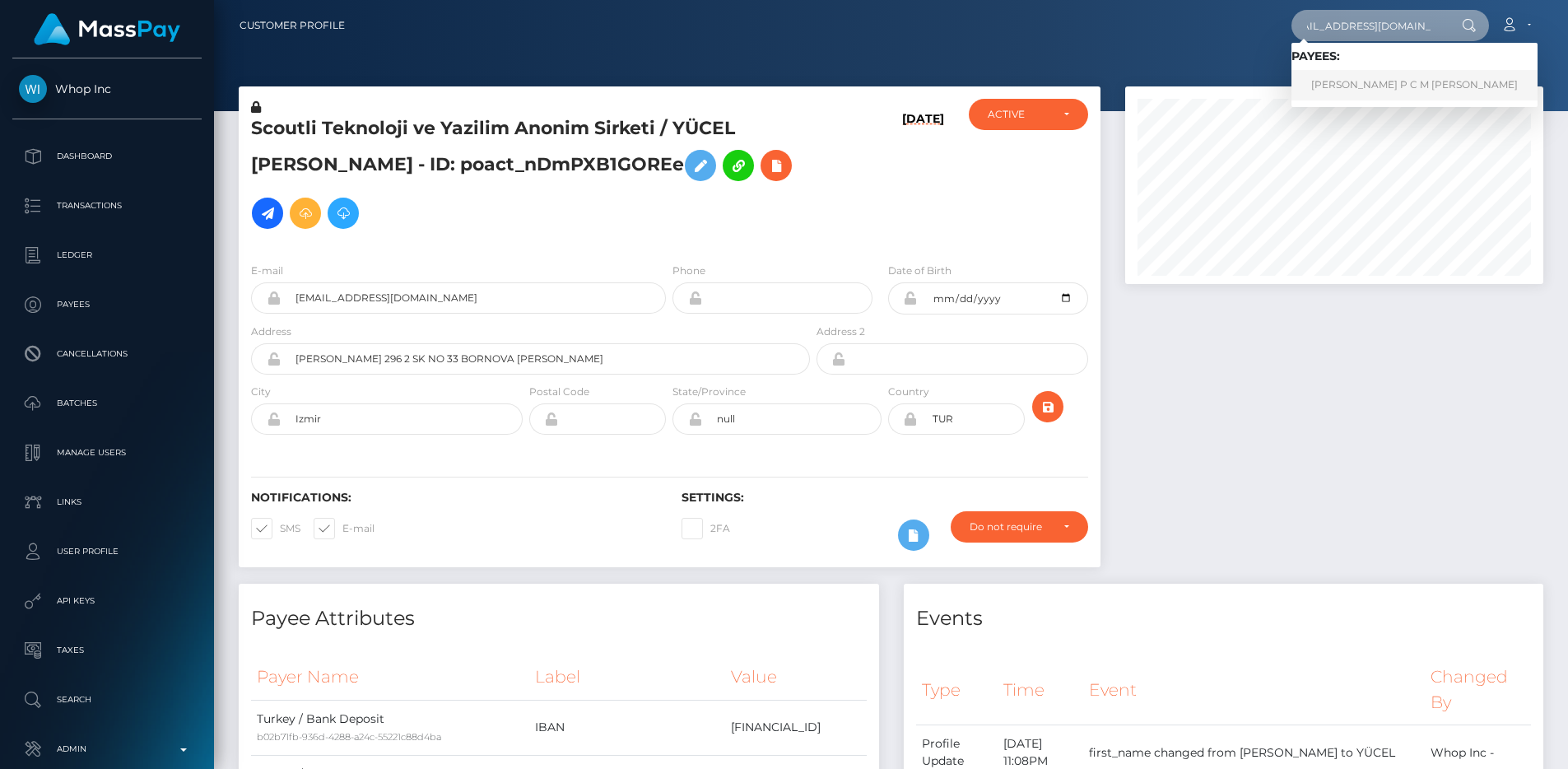
type input "10536454enlap@proton.me"
click at [1428, 92] on link "NICOLE P C M LAPOINTE" at bounding box center [1415, 86] width 246 height 31
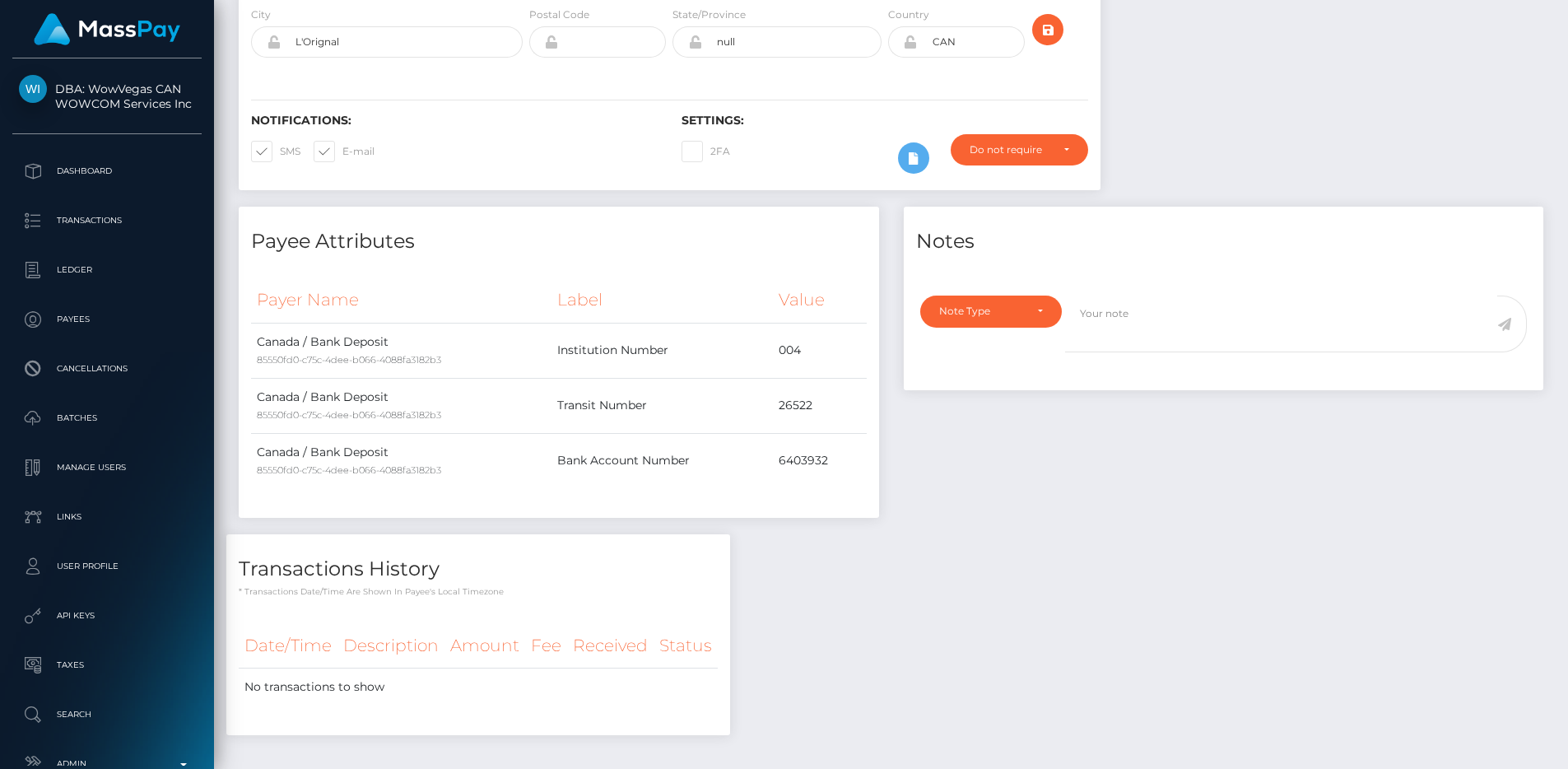
scroll to position [395, 0]
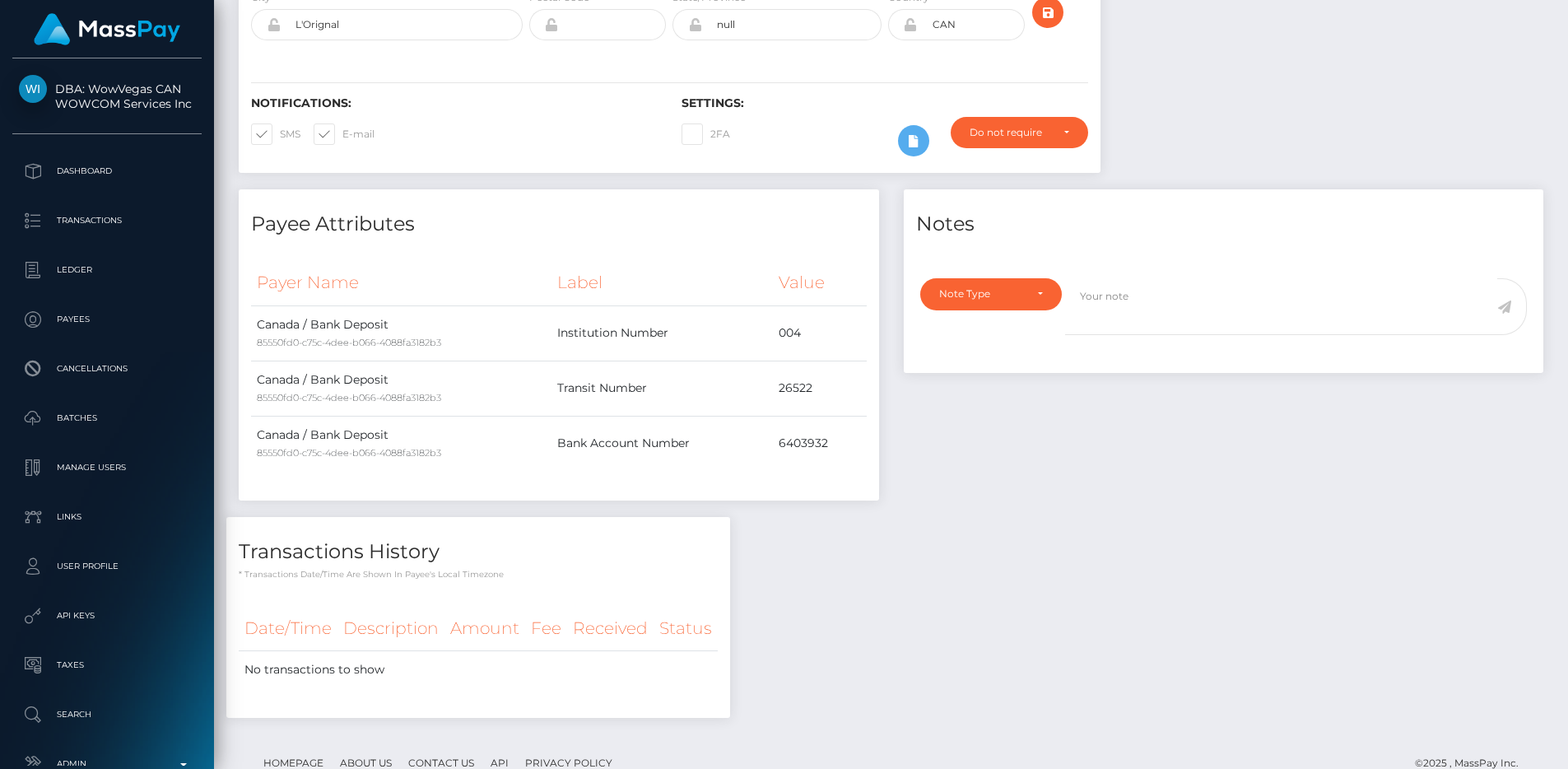
click at [907, 491] on div "Payee Attributes Payer Name Label Value Canada / Bank Deposit 85550fd0-c75c-4de…" at bounding box center [891, 462] width 1329 height 546
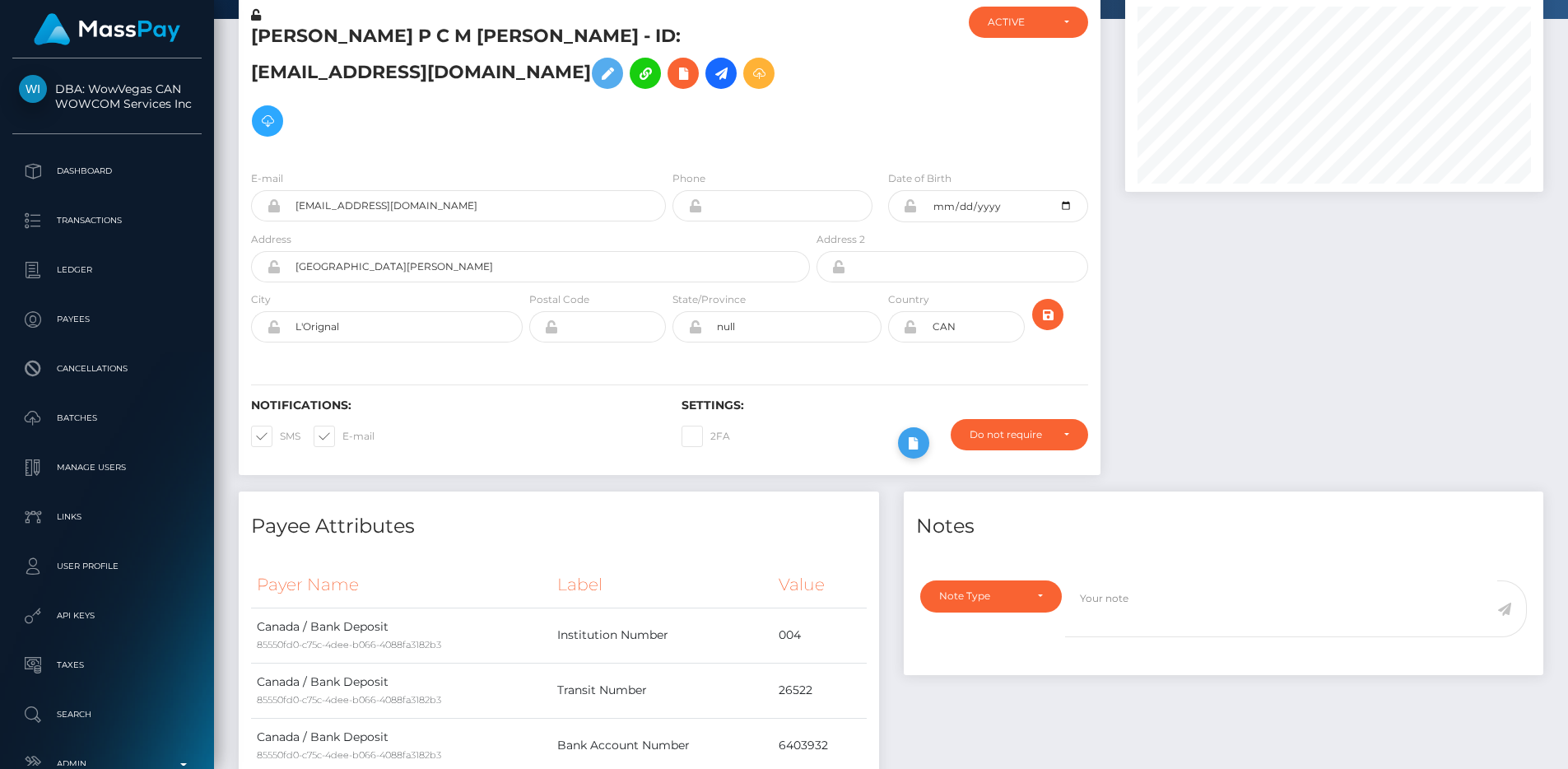
scroll to position [0, 0]
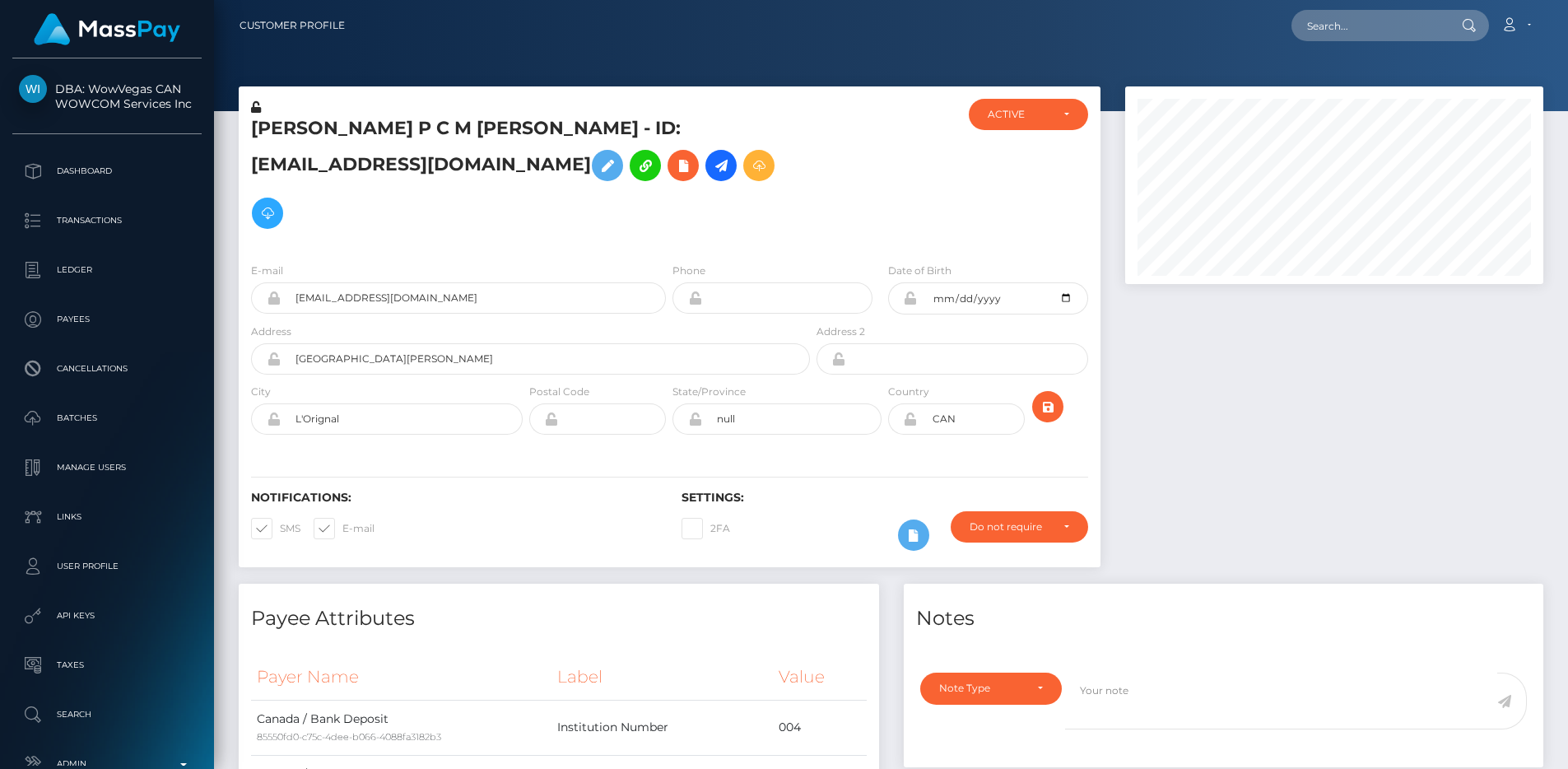
click at [763, 184] on h5 "NICOLE P C M LAPOINTE - ID: 10536454enlap@proton.me" at bounding box center [526, 177] width 550 height 121
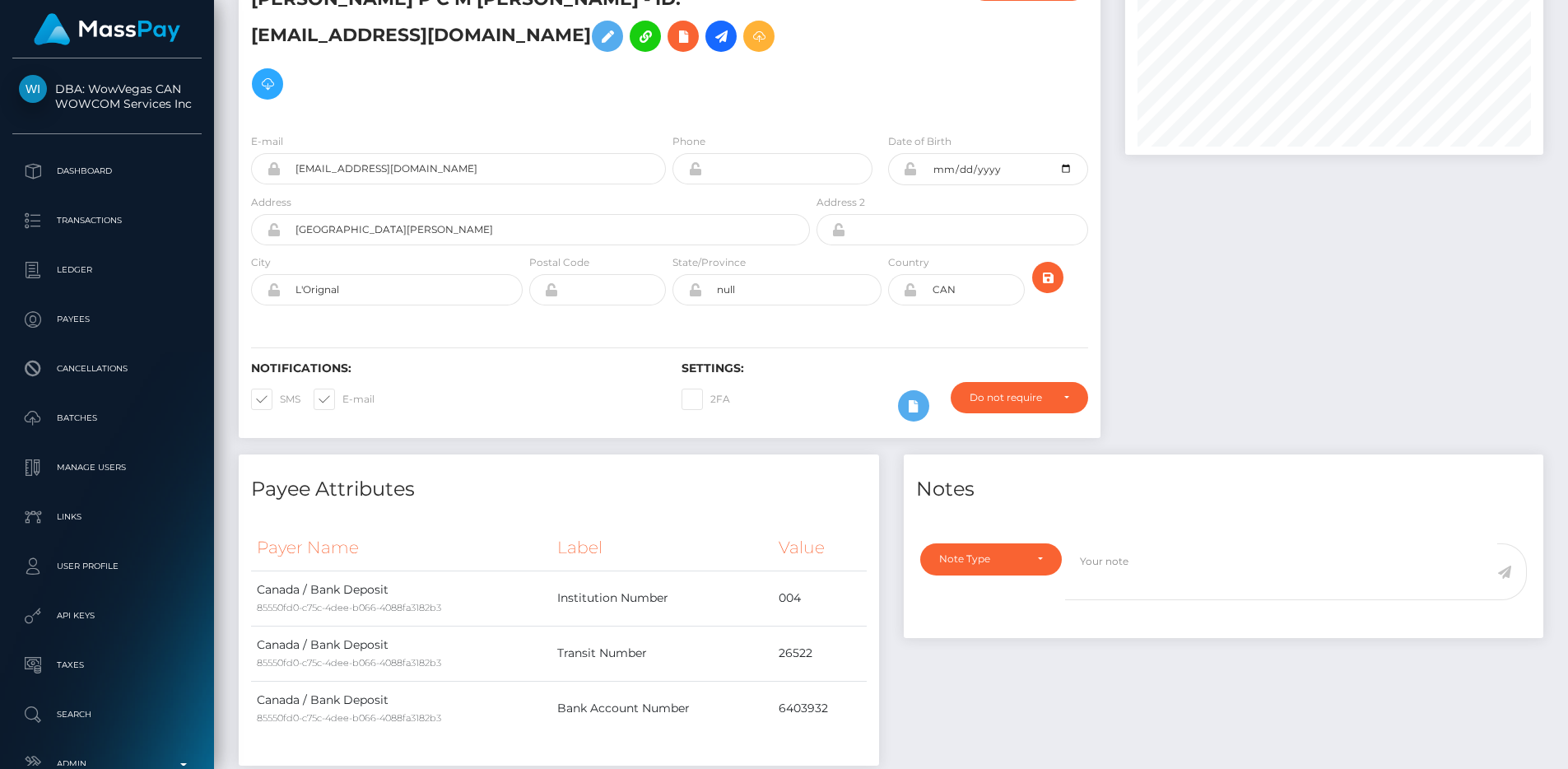
scroll to position [130, 0]
click at [837, 321] on div "Notifications: SMS E-mail Settings: 2FA" at bounding box center [670, 379] width 862 height 116
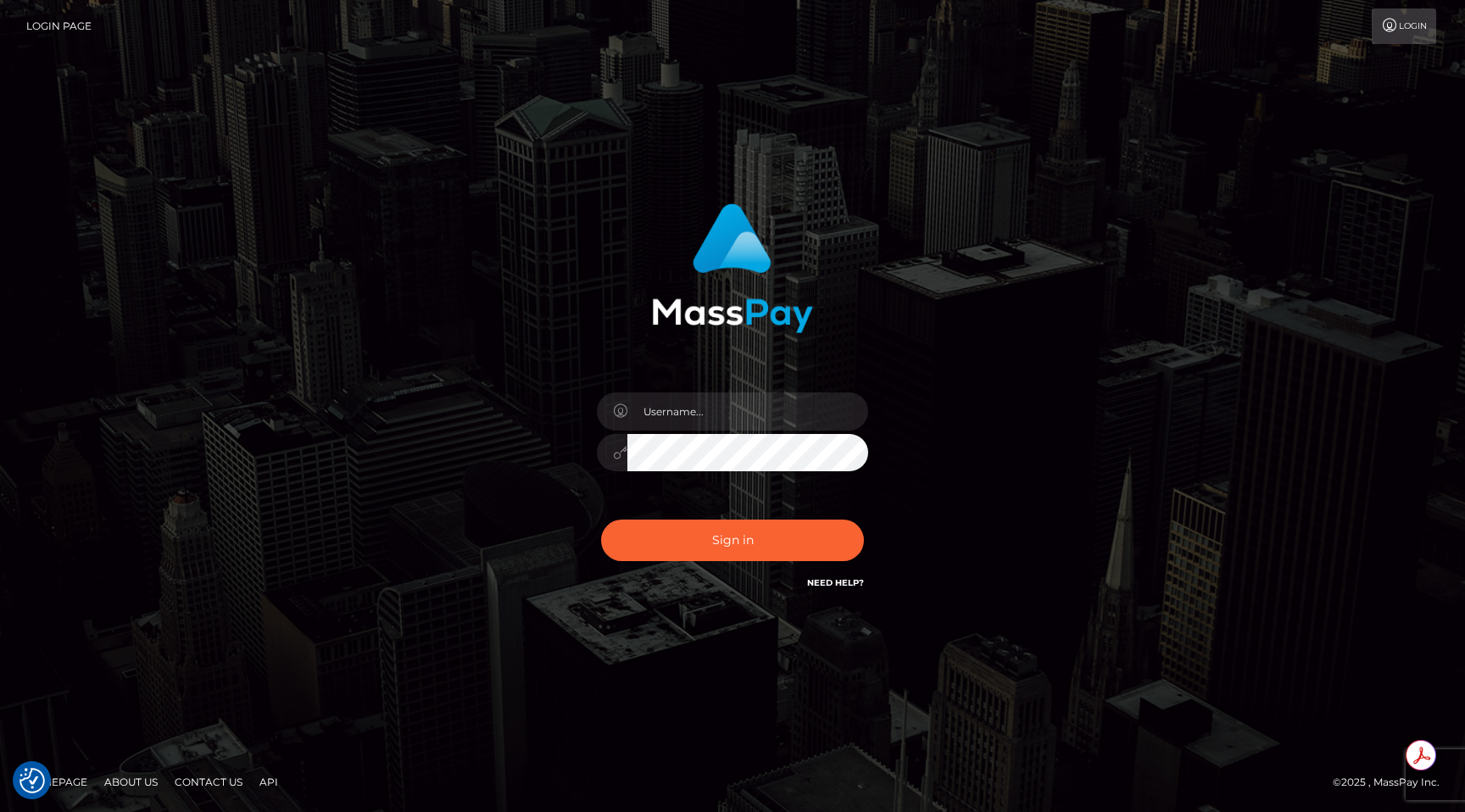
type input "egblue"
click at [743, 541] on button "Sign in" at bounding box center [732, 541] width 262 height 42
type input "egblue"
click at [743, 541] on button "Sign in" at bounding box center [732, 541] width 262 height 42
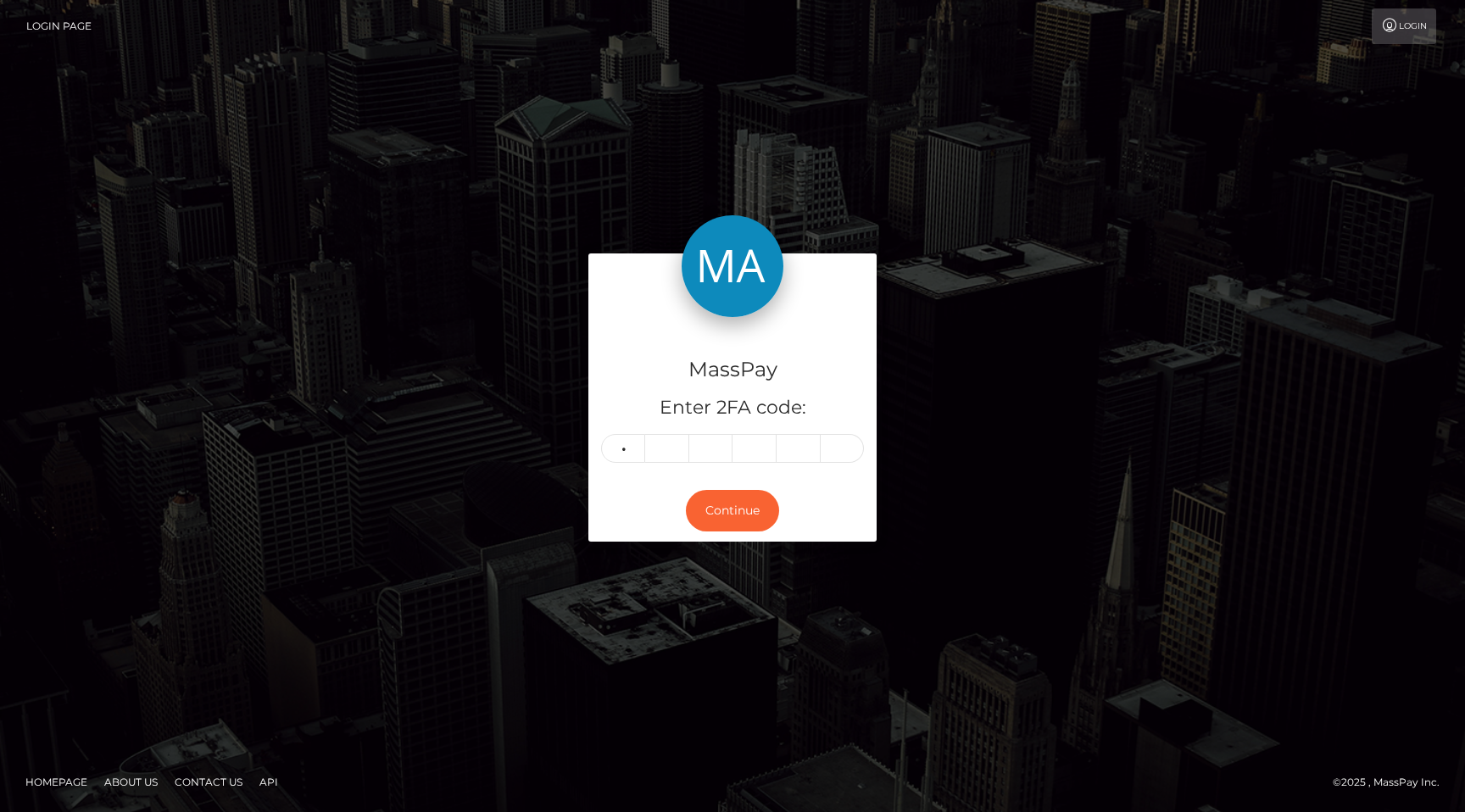
type input "0"
type input "1"
type input "3"
type input "2"
type input "1"
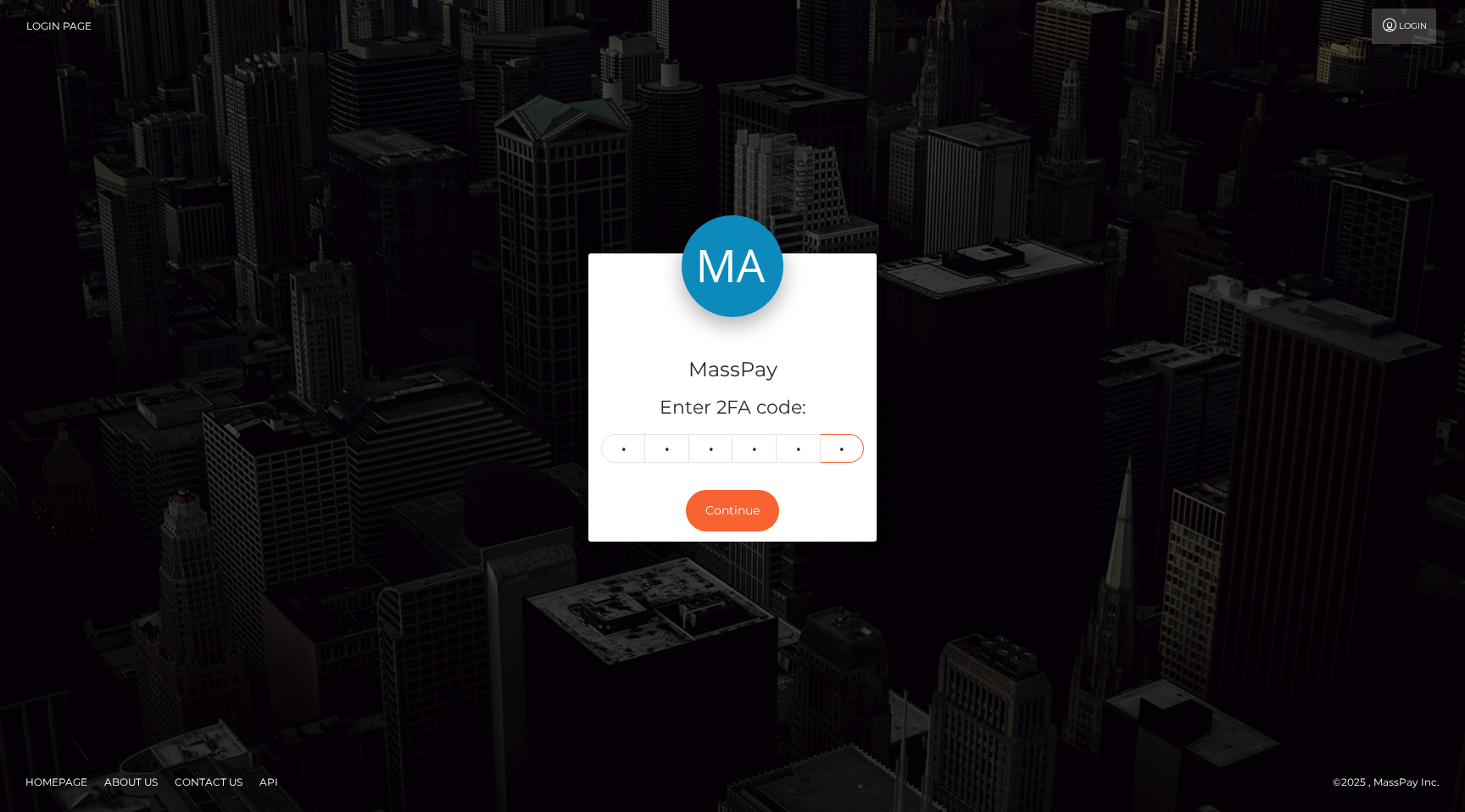
type input "6"
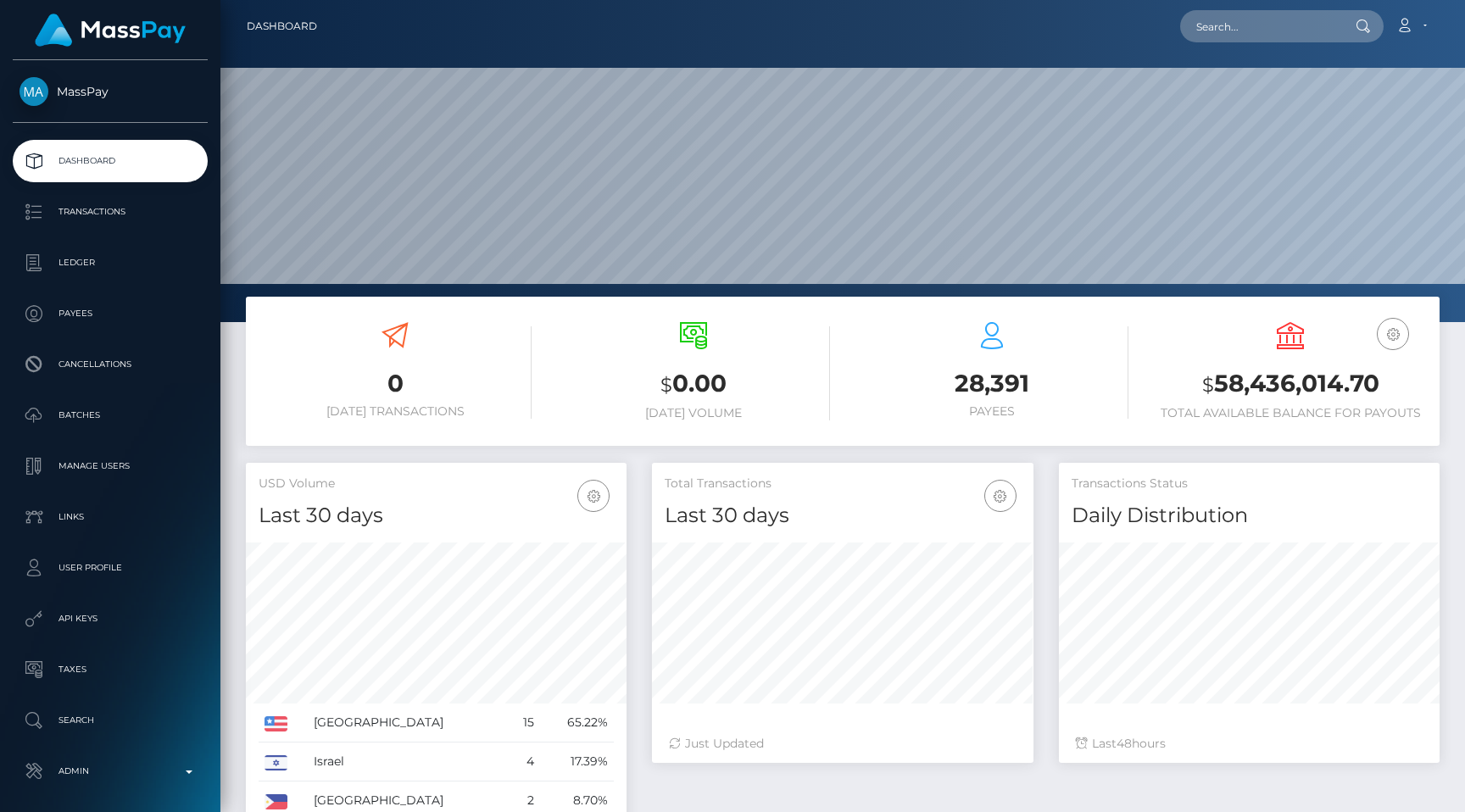
scroll to position [300, 380]
click at [1262, 26] on input "text" at bounding box center [1259, 26] width 159 height 33
paste input "pout_ogF2WA7MQAPTI"
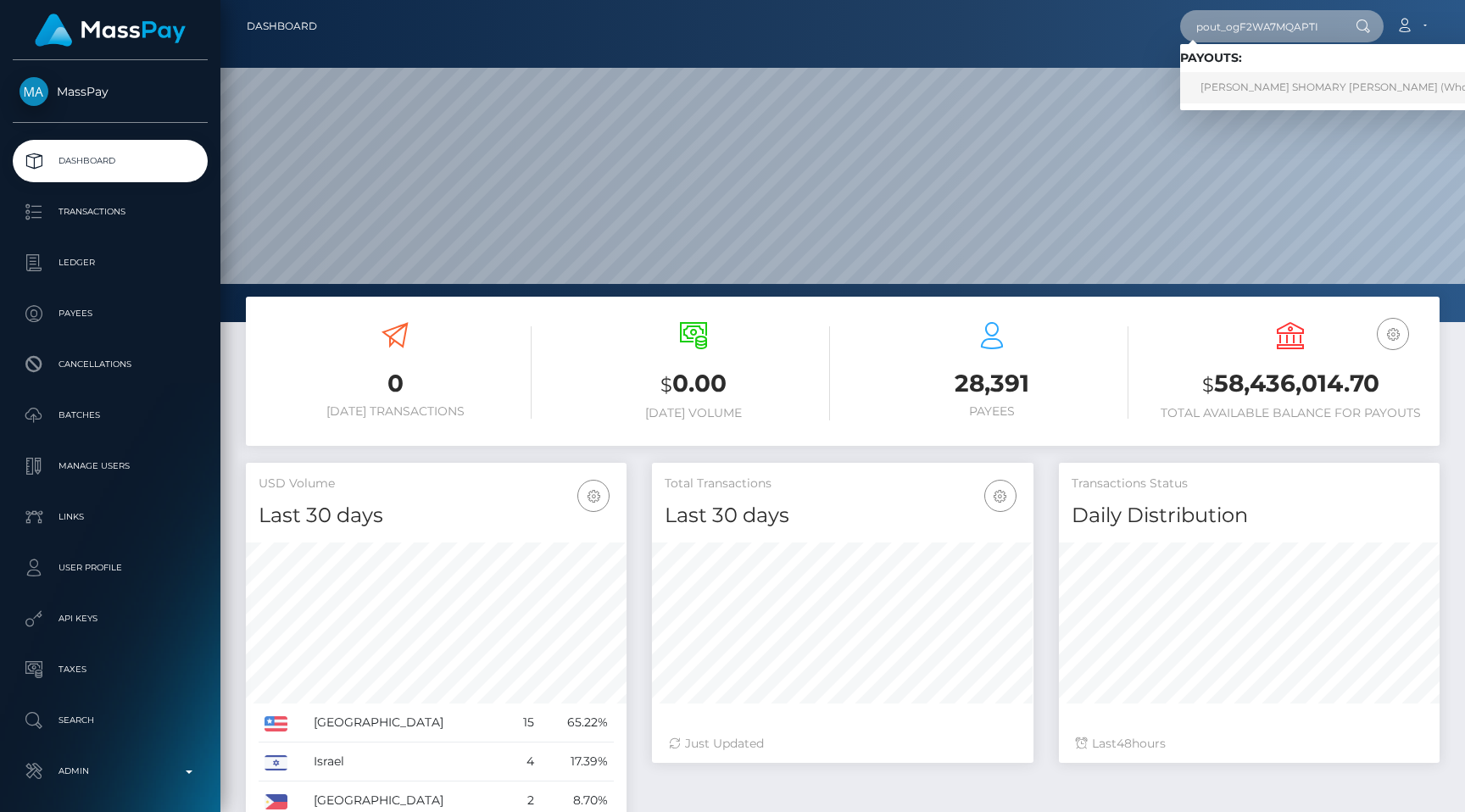
type input "pout_ogF2WA7MQAPTI"
click at [1258, 85] on link "ABDUL SHOMARY KASSIM (Whop Inc - )" at bounding box center [1353, 88] width 347 height 32
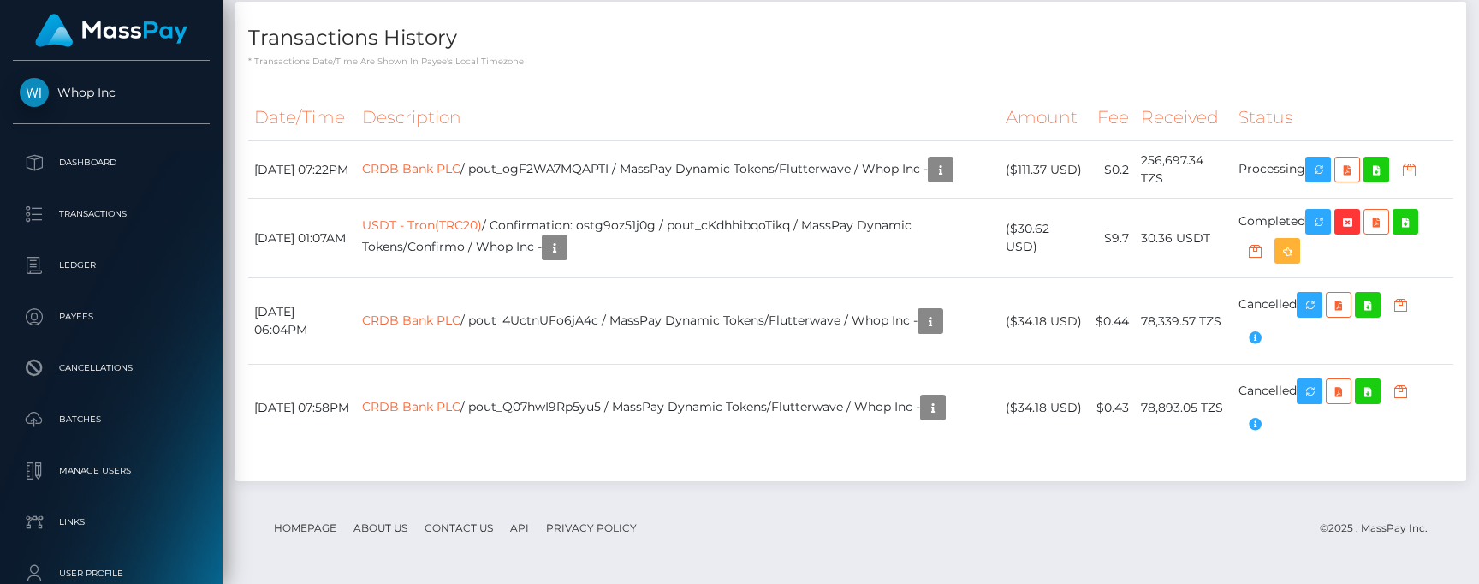
scroll to position [3781, 0]
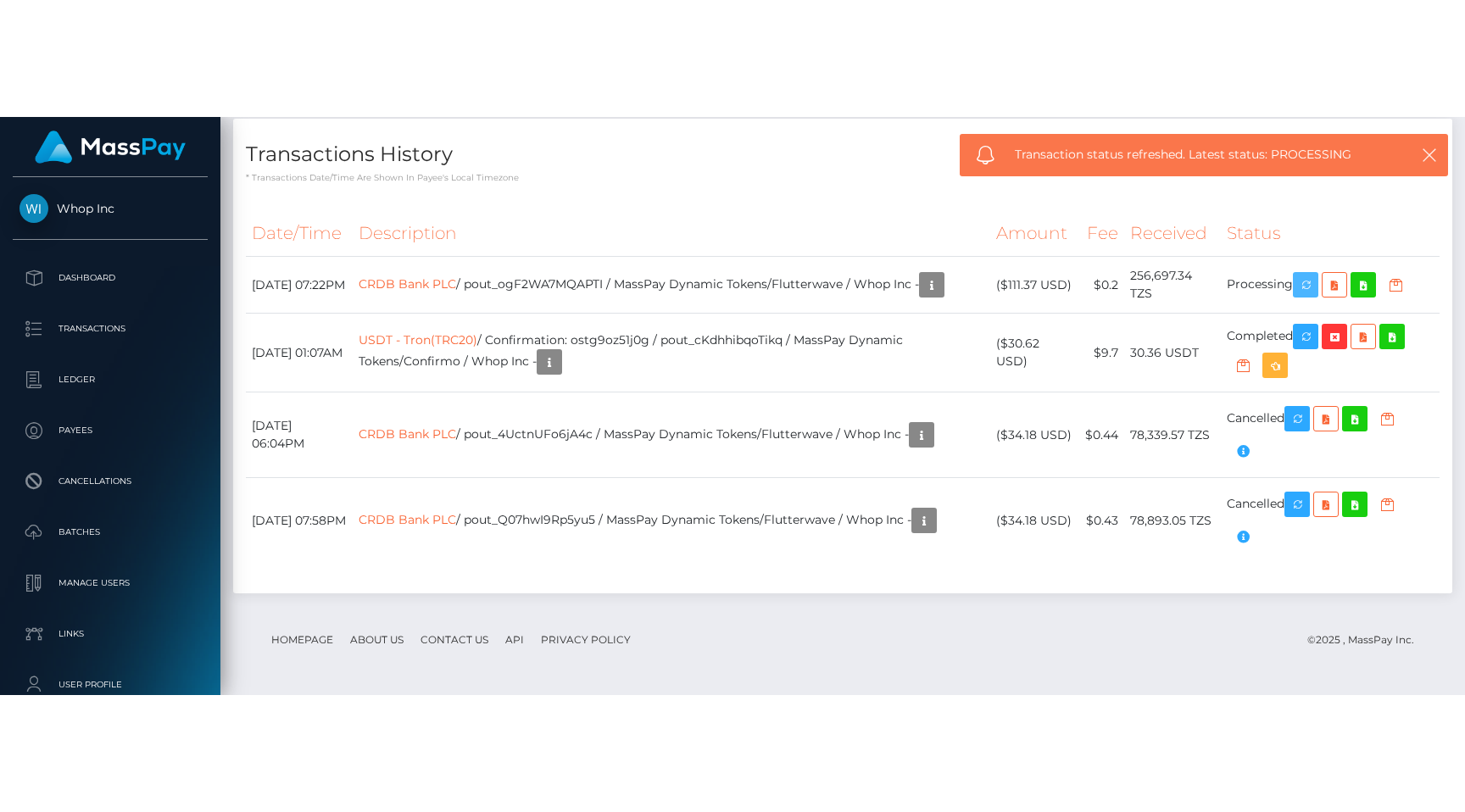
scroll to position [3585, 0]
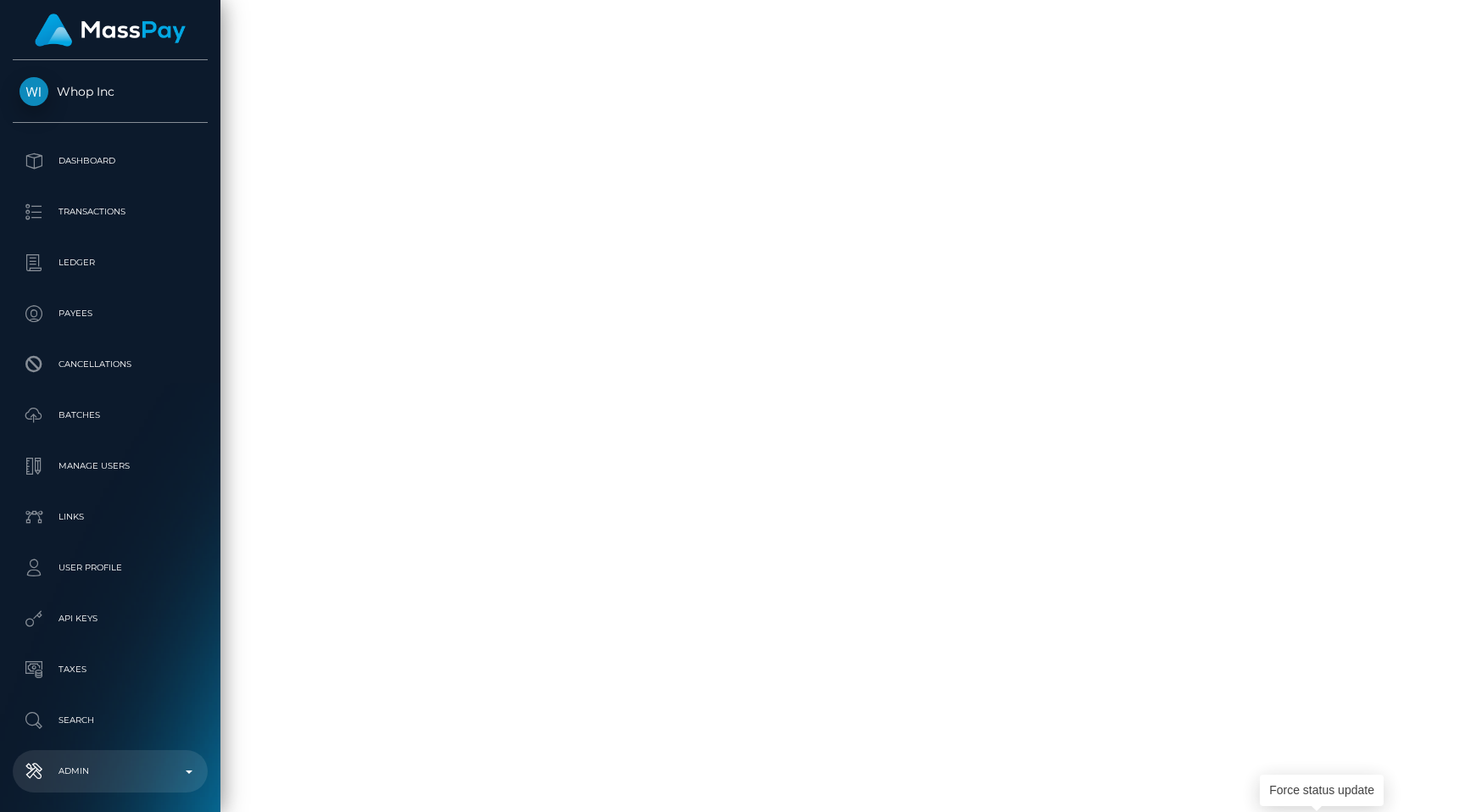
click at [73, 779] on p "Admin" at bounding box center [110, 771] width 181 height 26
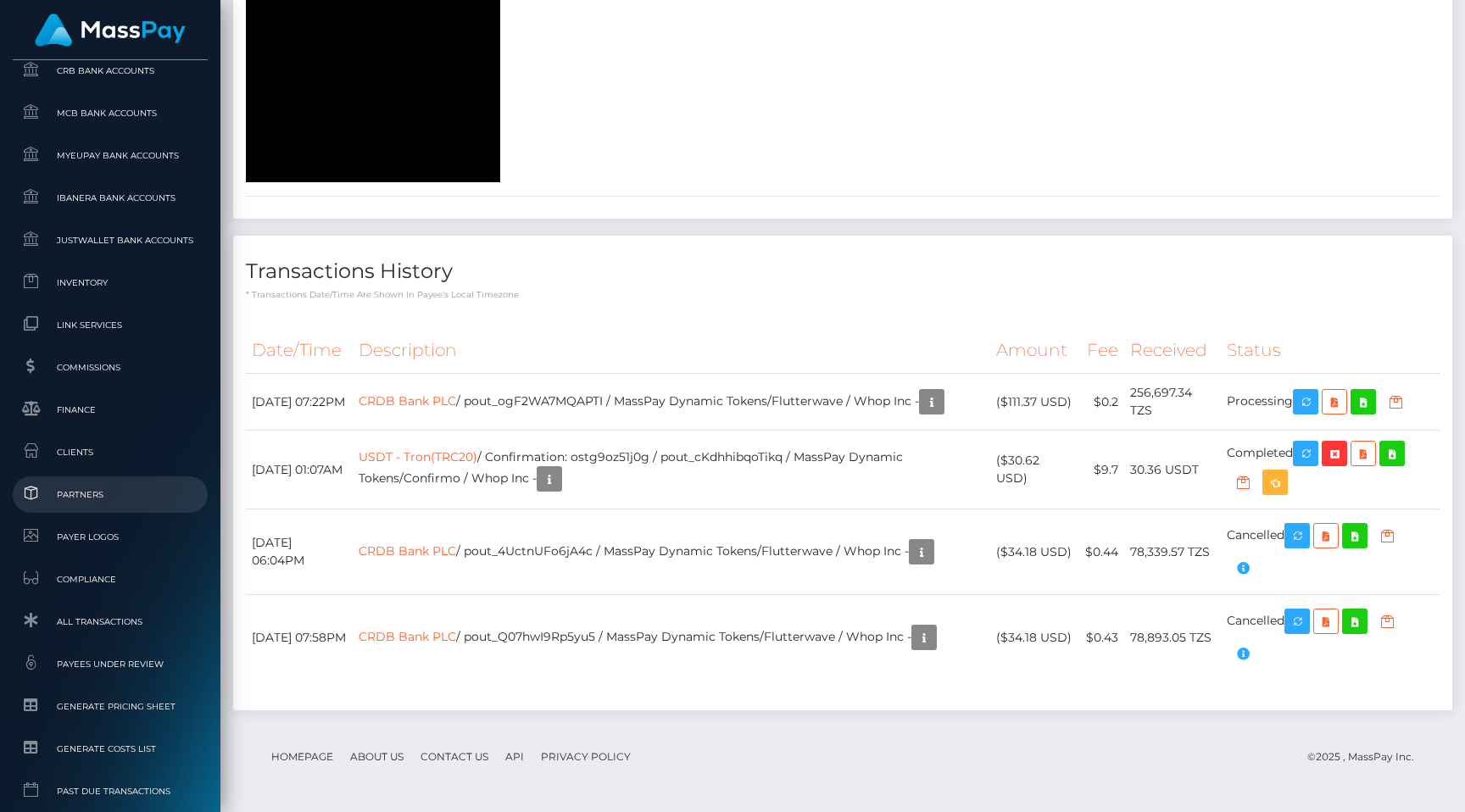
scroll to position [877, 0]
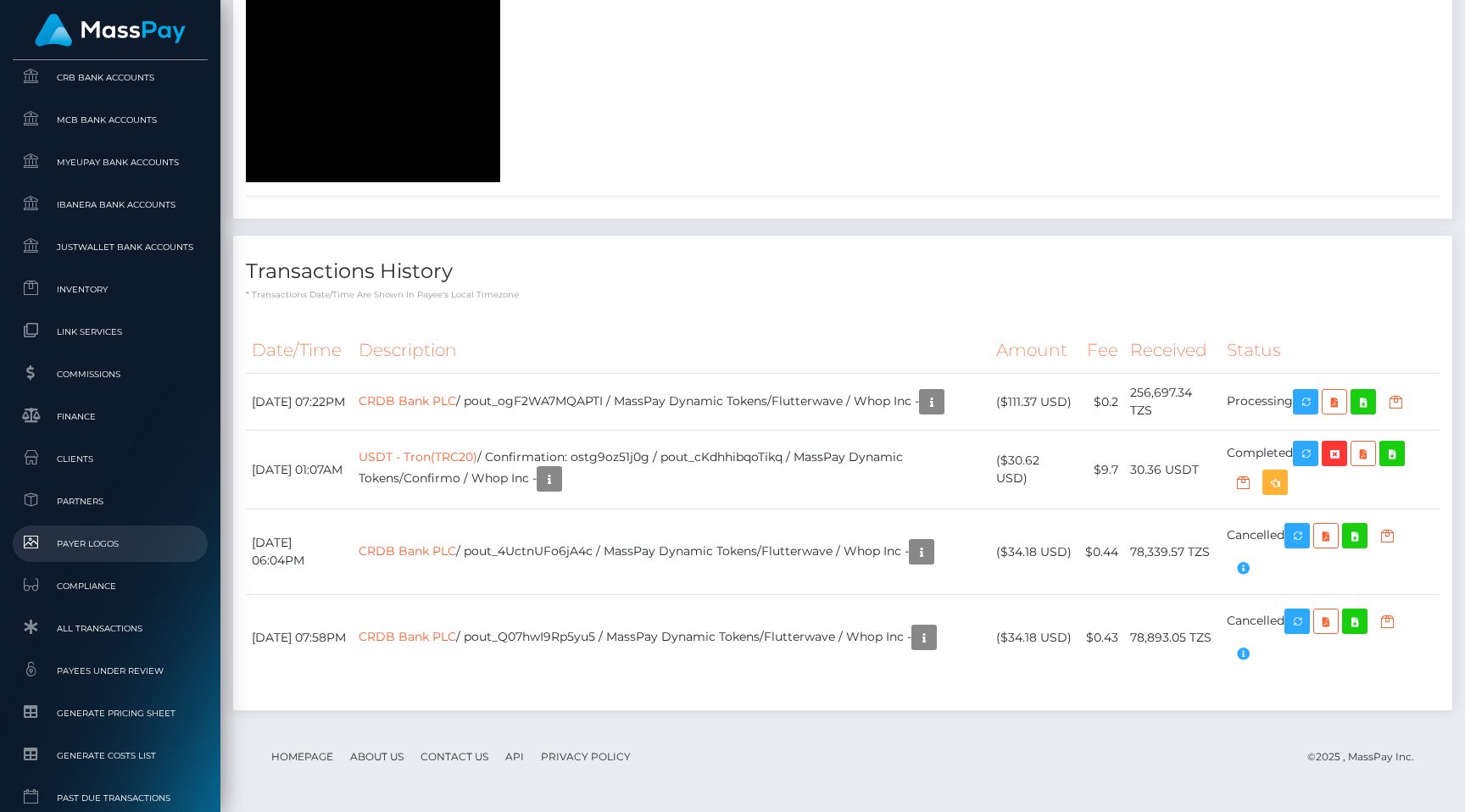
click at [93, 541] on span "Payer Logos" at bounding box center [110, 544] width 181 height 20
click at [855, 246] on div "Transactions History * Transactions date/time are shown in payee's local timezo…" at bounding box center [842, 268] width 1219 height 65
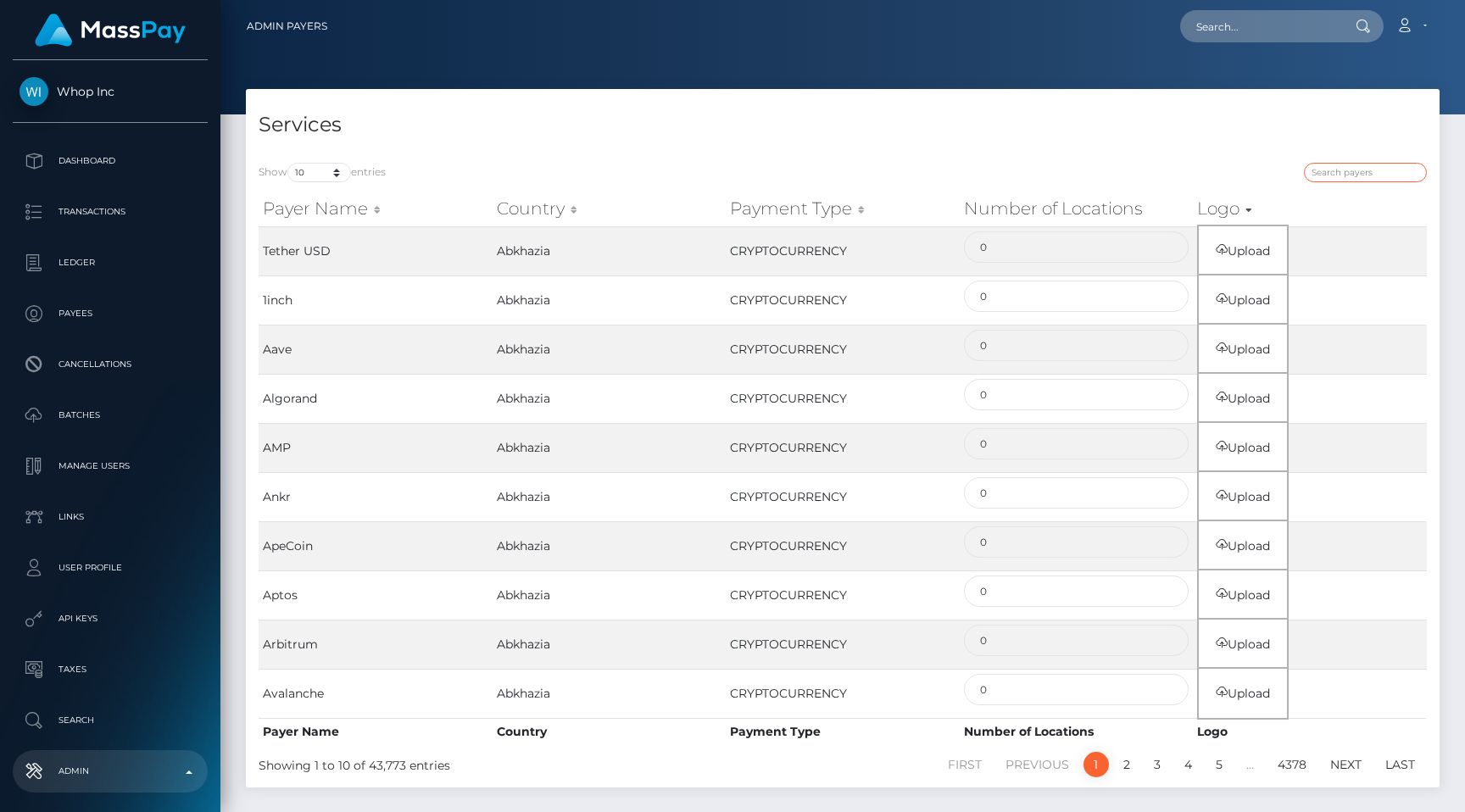
click at [1355, 177] on input "search" at bounding box center [1365, 172] width 123 height 20
type input "Venmo"
click at [872, 163] on div "Venmo" at bounding box center [1141, 174] width 572 height 24
click at [851, 125] on h4 "Services" at bounding box center [842, 125] width 1168 height 30
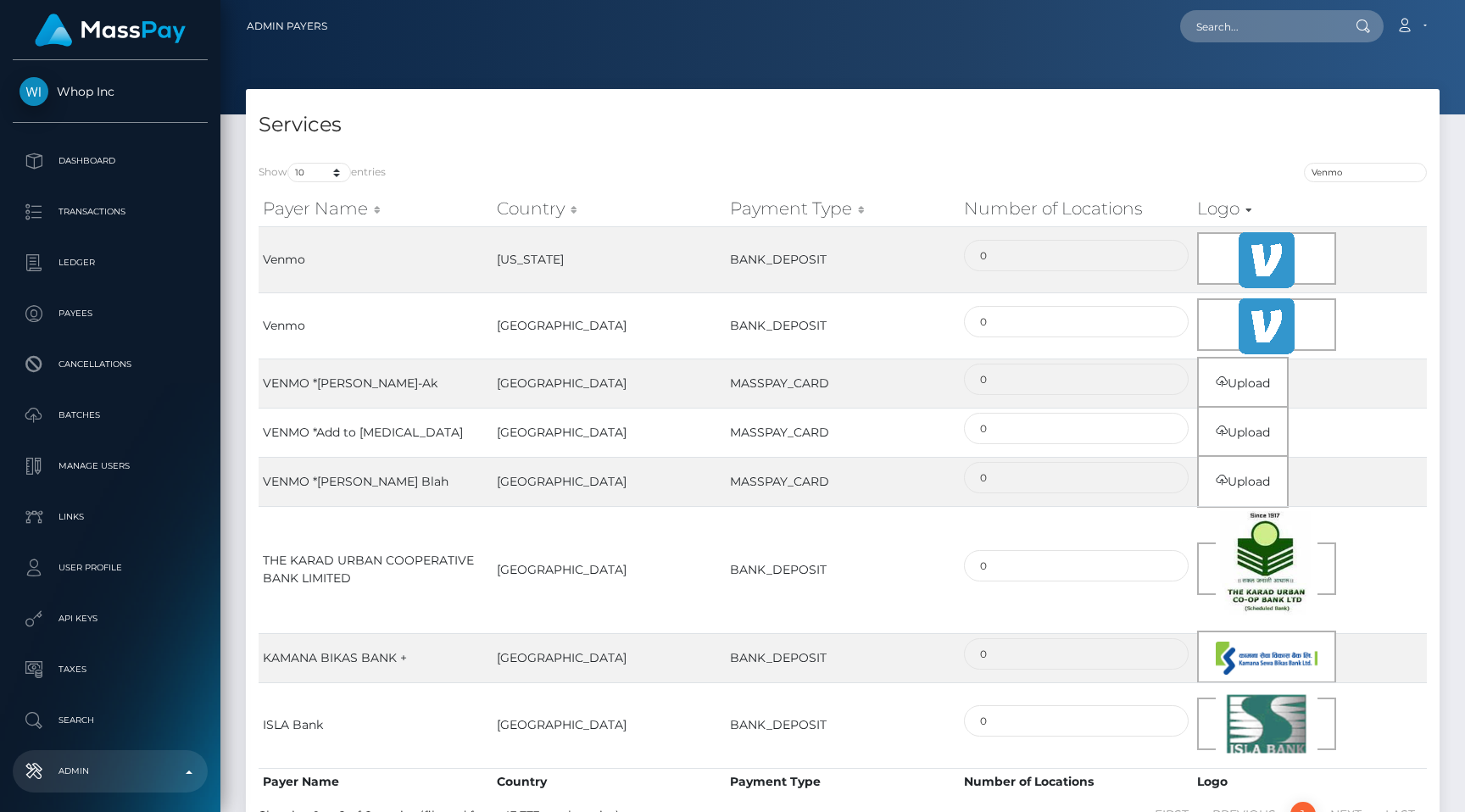
click at [883, 155] on div "Show 10 25 50 100 entries Venmo Payer Name Country Payment Type Number of Locat…" at bounding box center [842, 493] width 1194 height 687
click at [662, 67] on div at bounding box center [843, 57] width 1244 height 115
click at [118, 196] on link "Transactions" at bounding box center [110, 212] width 195 height 43
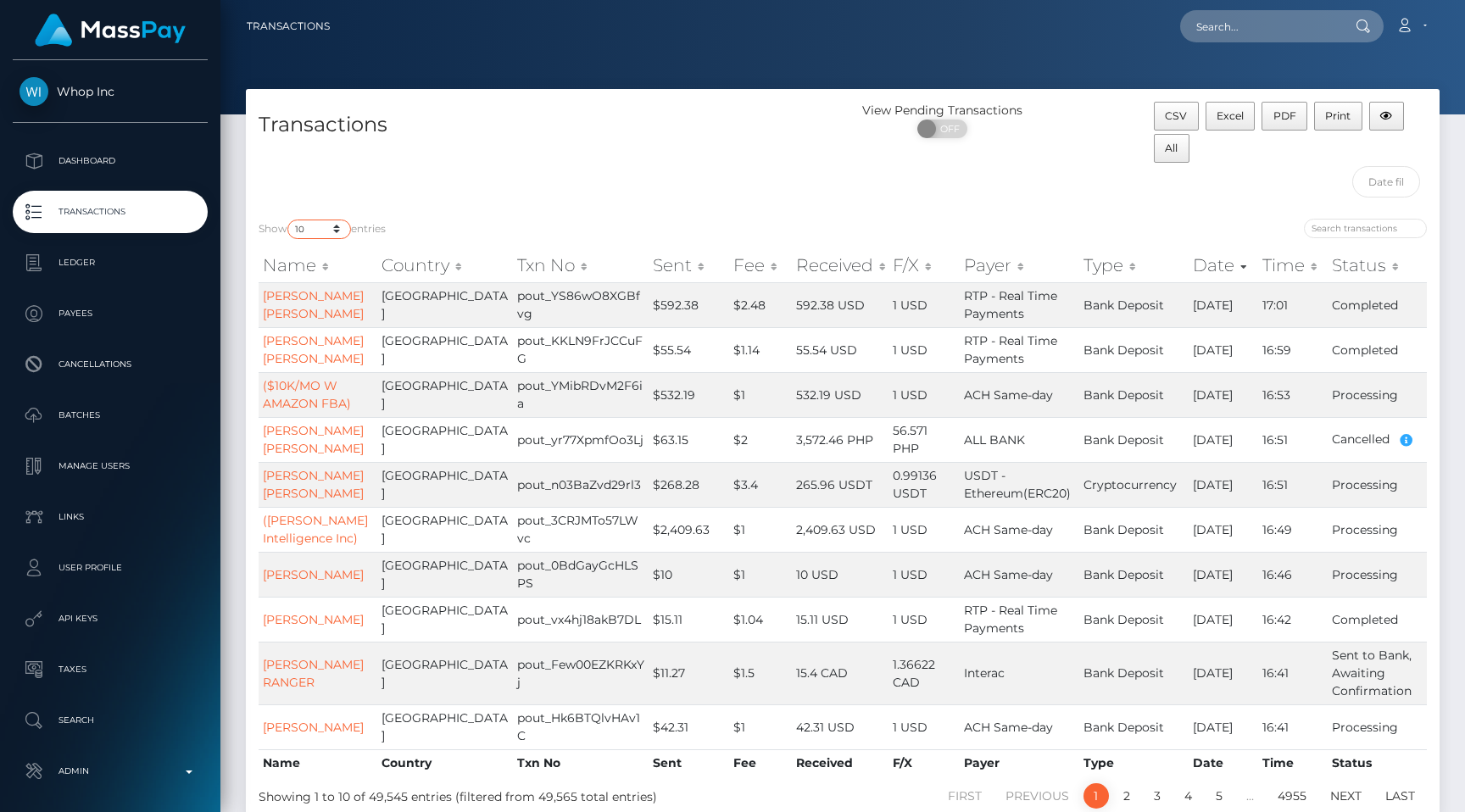
click at [306, 224] on select "10 25 50 100 250 500 1,000 3,500 All" at bounding box center [319, 230] width 63 height 20
select select "250"
click at [289, 220] on select "10 25 50 100 250 500 1,000 3,500 All" at bounding box center [319, 230] width 63 height 20
click at [434, 199] on div "Transactions" at bounding box center [544, 153] width 597 height 104
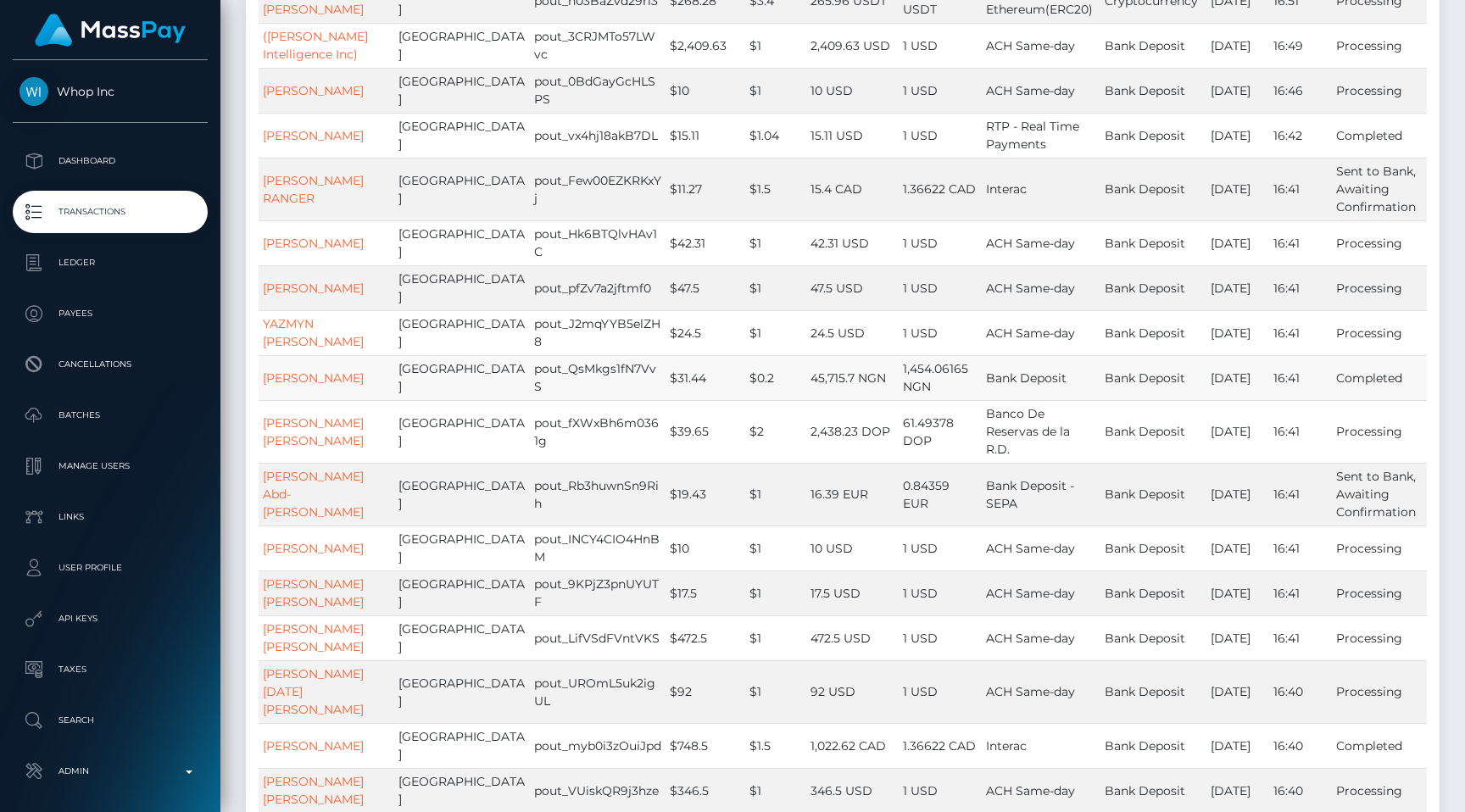
scroll to position [499, 0]
click at [745, 399] on td "$0.2" at bounding box center [776, 376] width 61 height 45
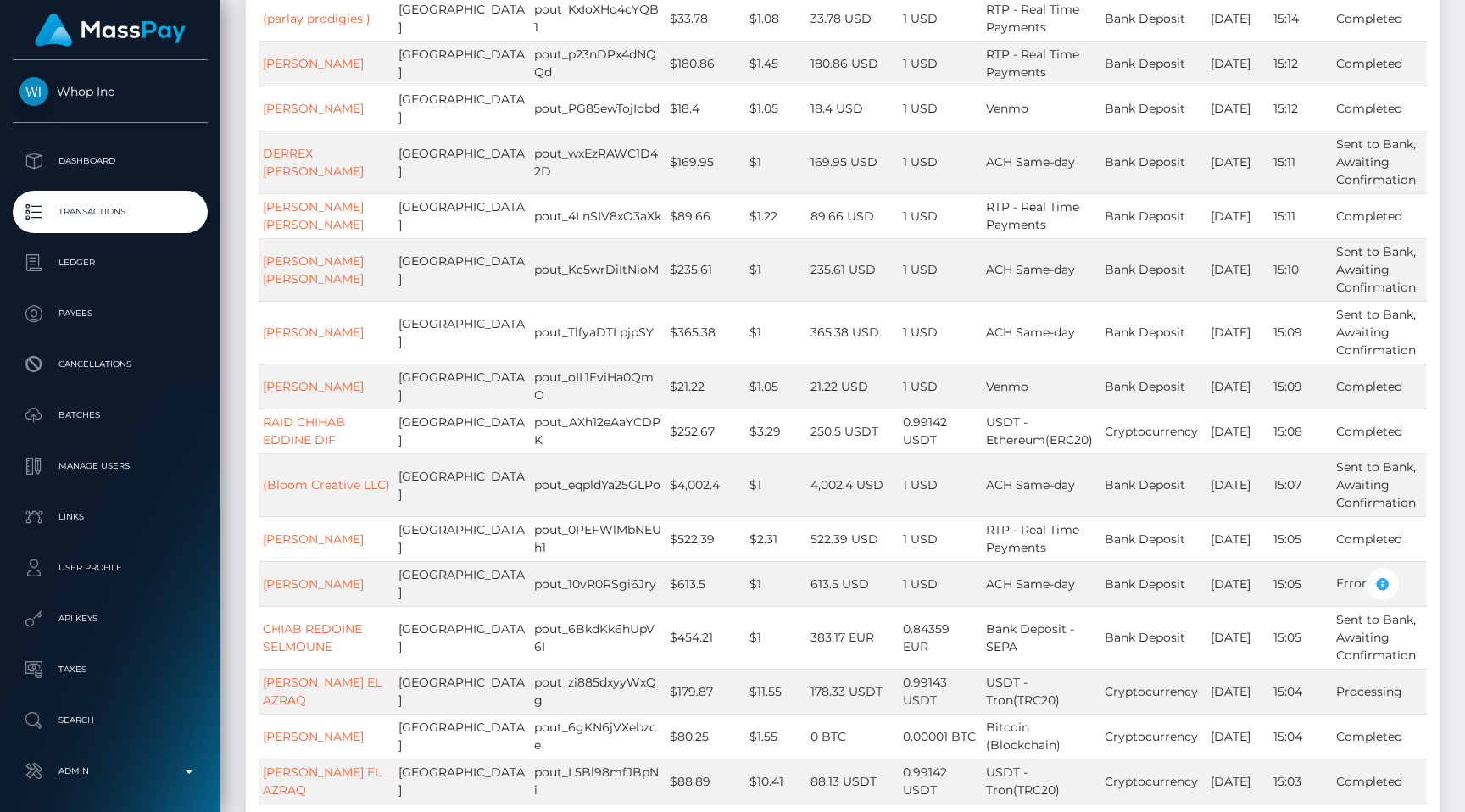
scroll to position [4379, 0]
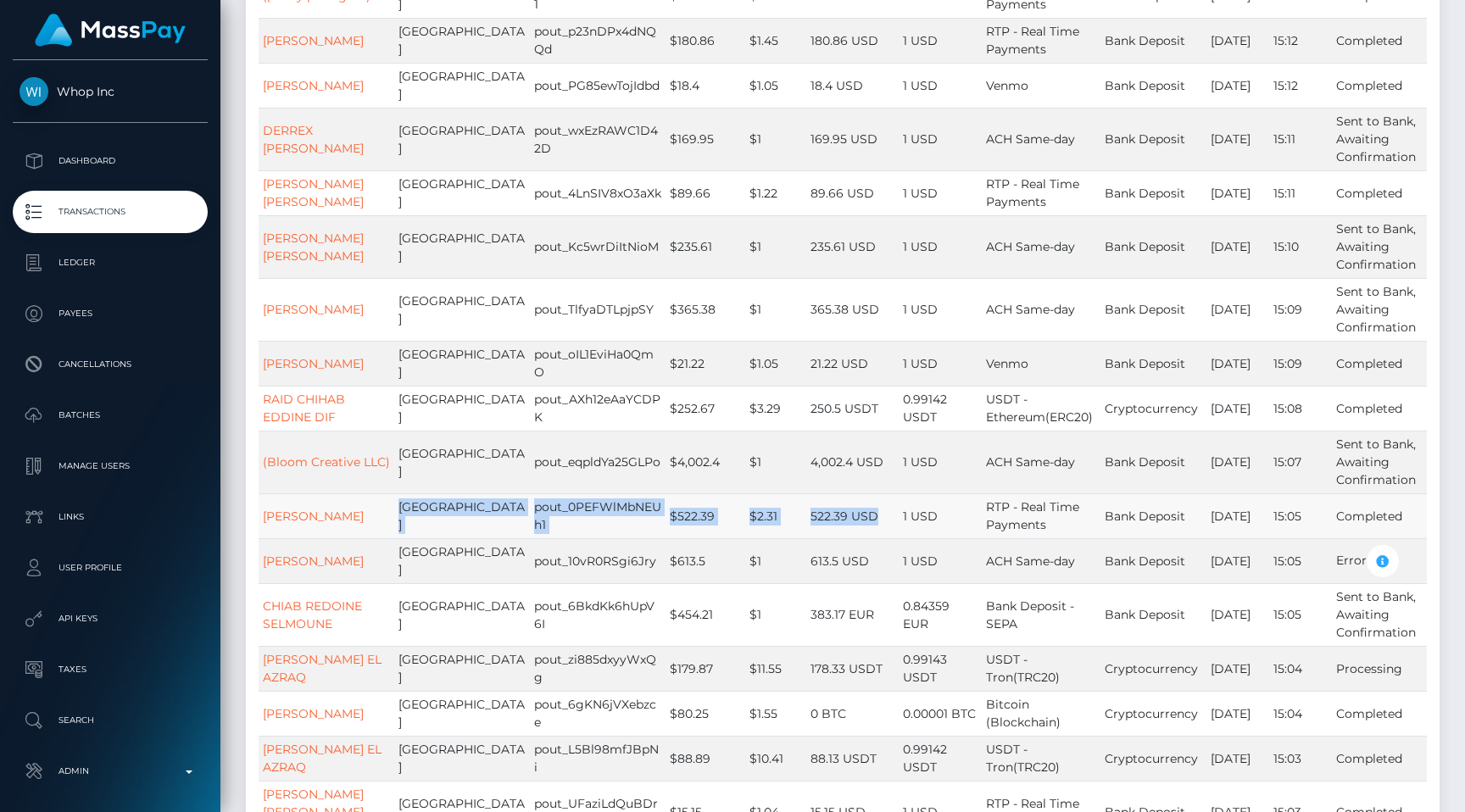
drag, startPoint x: 401, startPoint y: 533, endPoint x: 856, endPoint y: 541, distance: 455.1
click at [855, 538] on tr "AHMED MOHAMMAD United States pout_0PEFWlMbNEUh1 $522.39 $2.31 522.39 USD 1 USD …" at bounding box center [842, 515] width 1168 height 45
click at [856, 538] on td "522.39 USD" at bounding box center [852, 515] width 92 height 45
drag, startPoint x: 401, startPoint y: 527, endPoint x: 1416, endPoint y: 535, distance: 1015.0
click at [1416, 535] on tr "AHMED MOHAMMAD United States pout_0PEFWlMbNEUh1 $522.39 $2.31 522.39 USD 1 USD …" at bounding box center [842, 515] width 1168 height 45
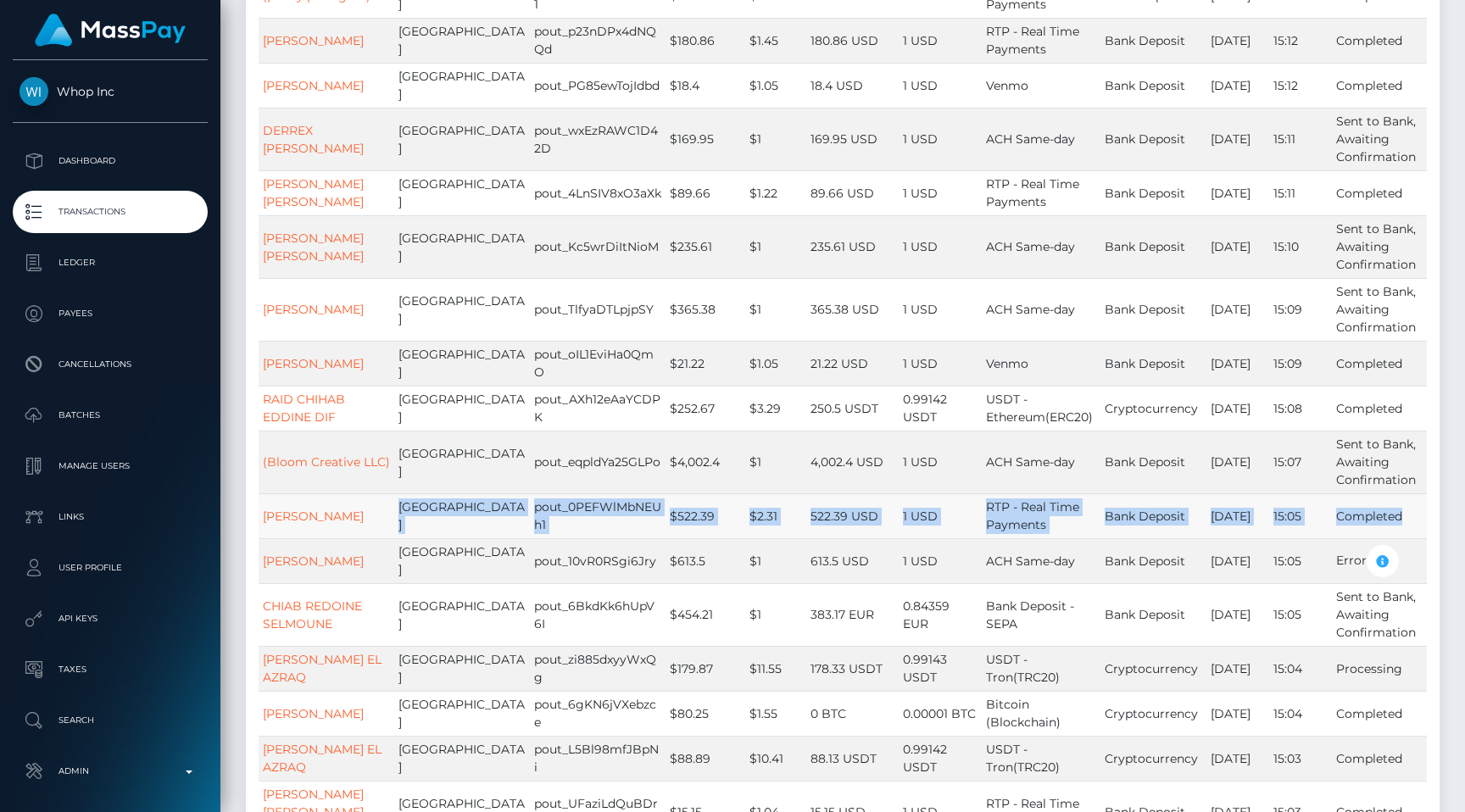
click at [1416, 535] on td "Completed" at bounding box center [1380, 515] width 95 height 45
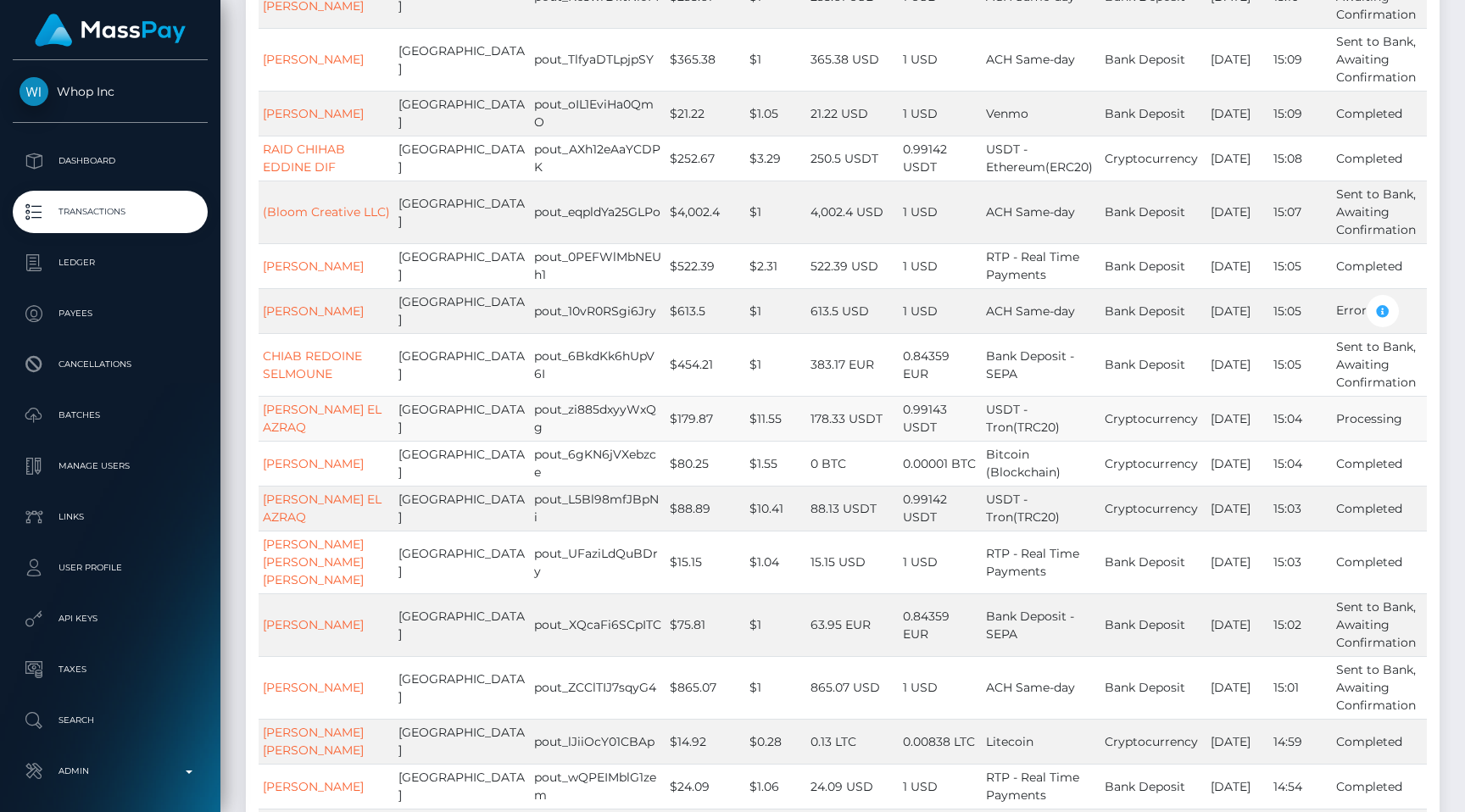
scroll to position [4631, 0]
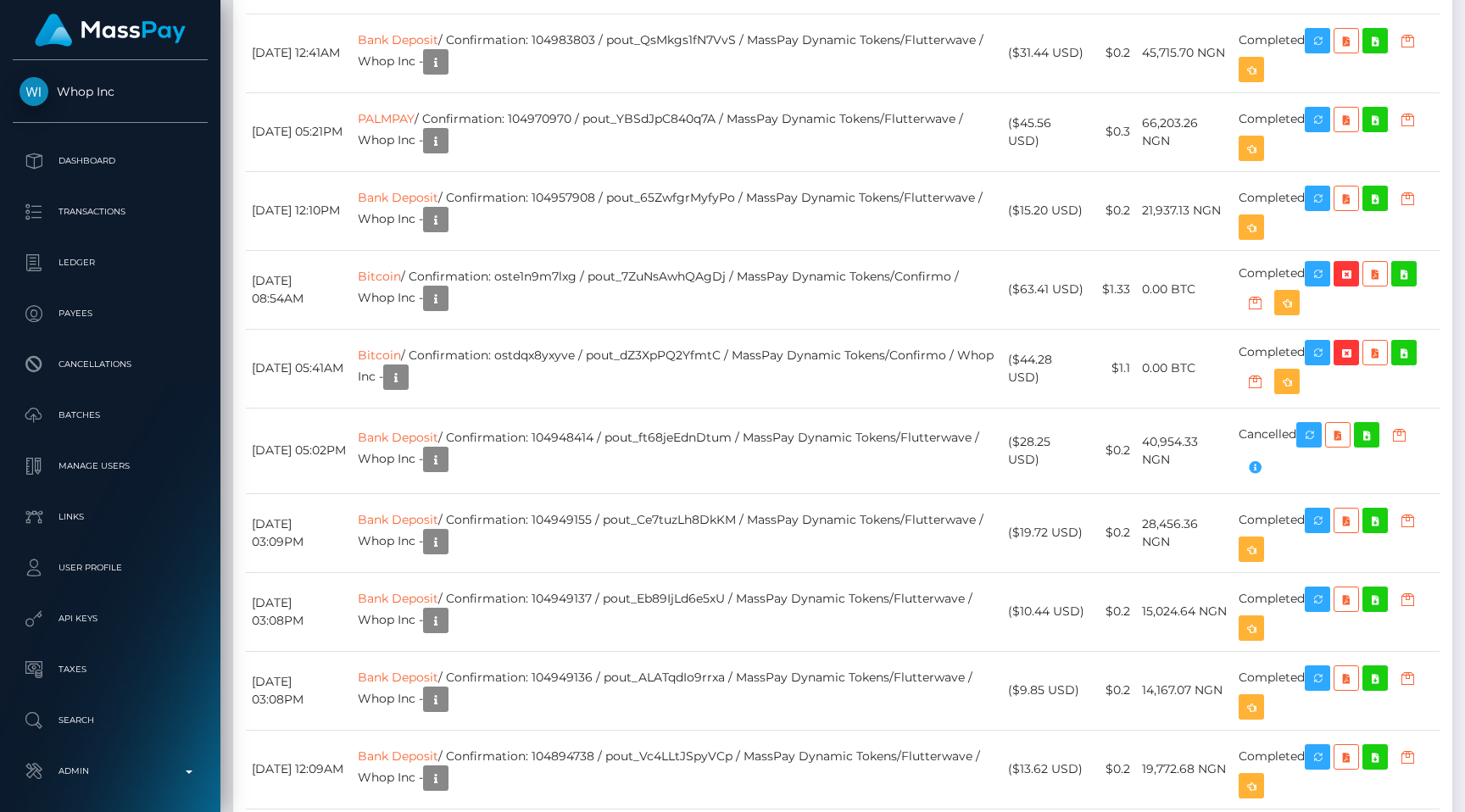
scroll to position [203, 380]
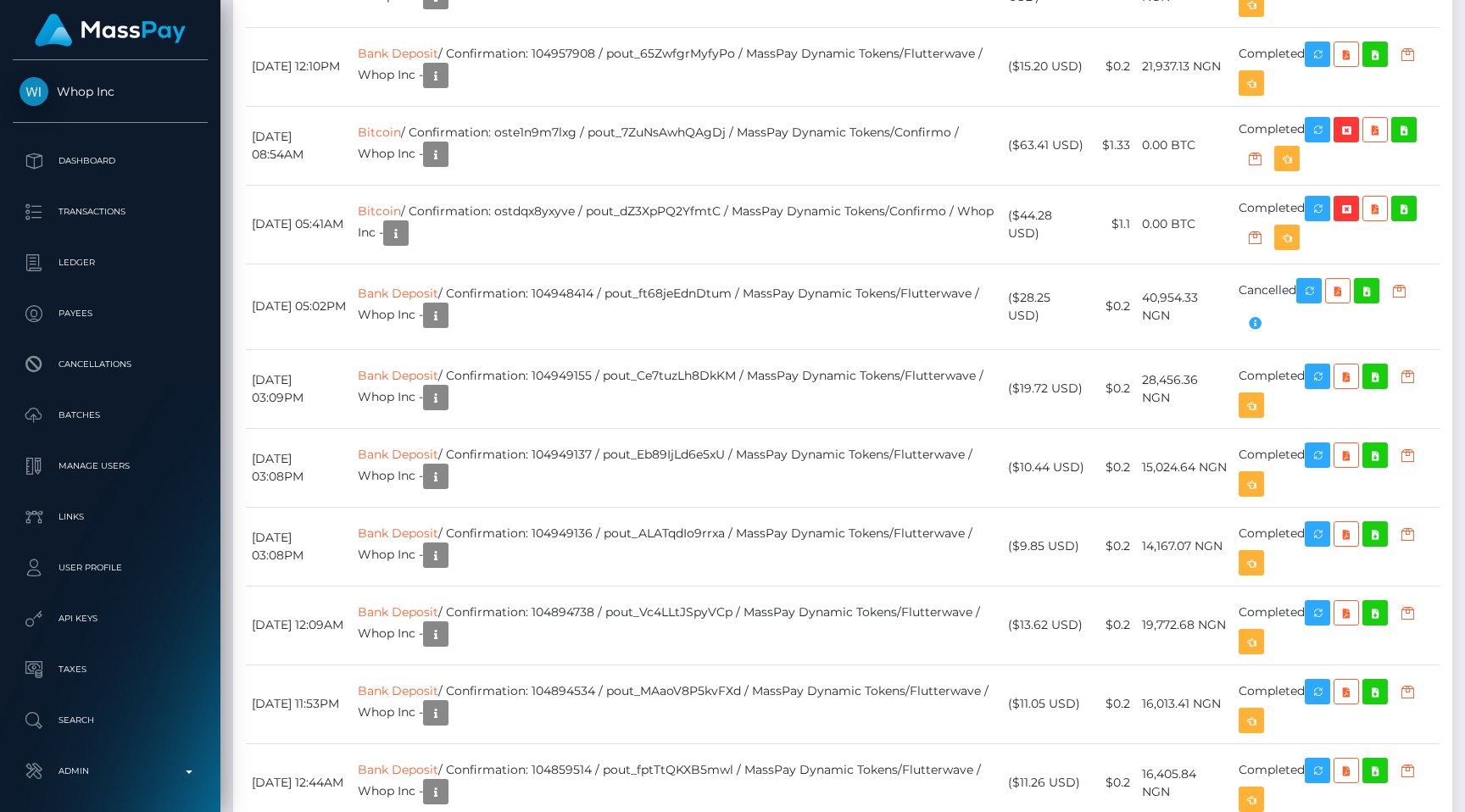
scroll to position [2003, 0]
